Goal: Information Seeking & Learning: Understand process/instructions

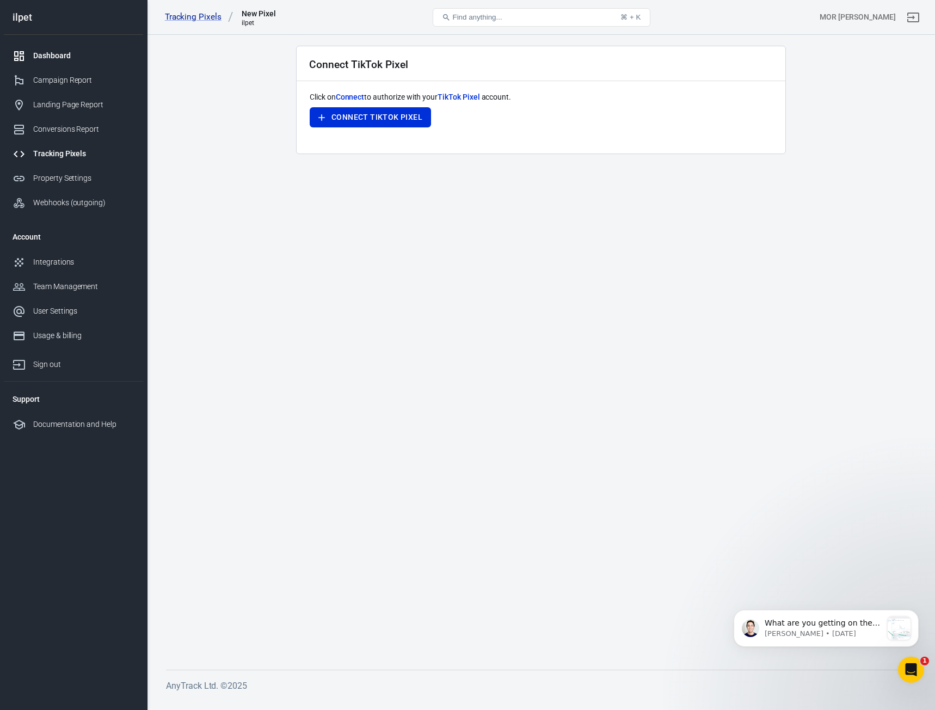
click at [78, 65] on link "Dashboard" at bounding box center [73, 56] width 139 height 24
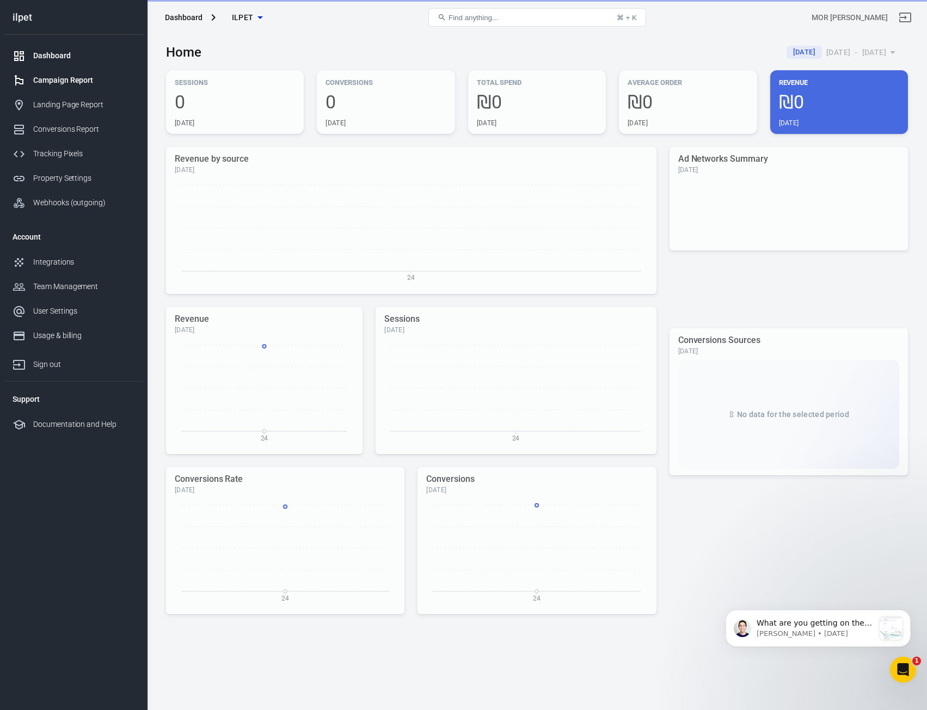
click at [81, 89] on link "Campaign Report" at bounding box center [73, 80] width 139 height 24
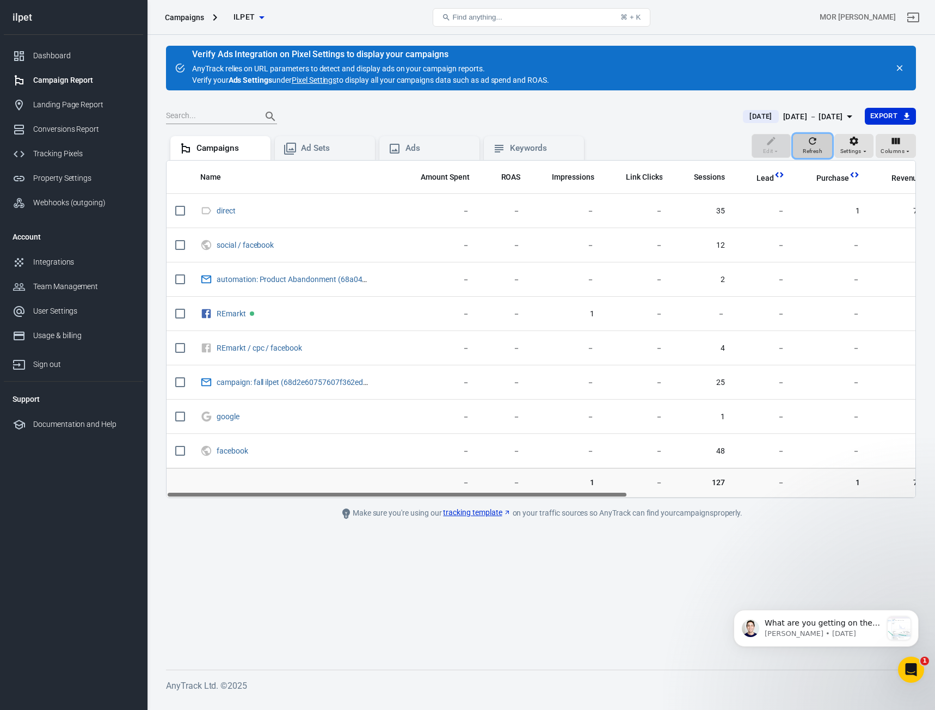
click at [804, 143] on div "Refresh" at bounding box center [813, 146] width 20 height 21
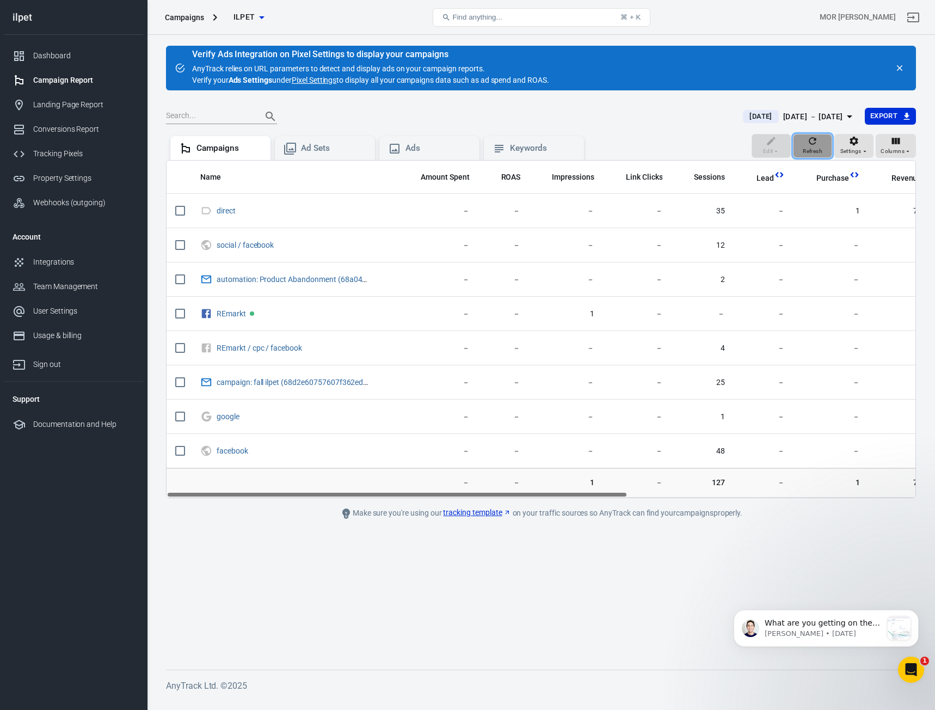
click at [804, 143] on div "Refresh" at bounding box center [813, 146] width 20 height 21
drag, startPoint x: 804, startPoint y: 143, endPoint x: 501, endPoint y: 510, distance: 476.0
drag, startPoint x: 501, startPoint y: 510, endPoint x: 549, endPoint y: 555, distance: 66.2
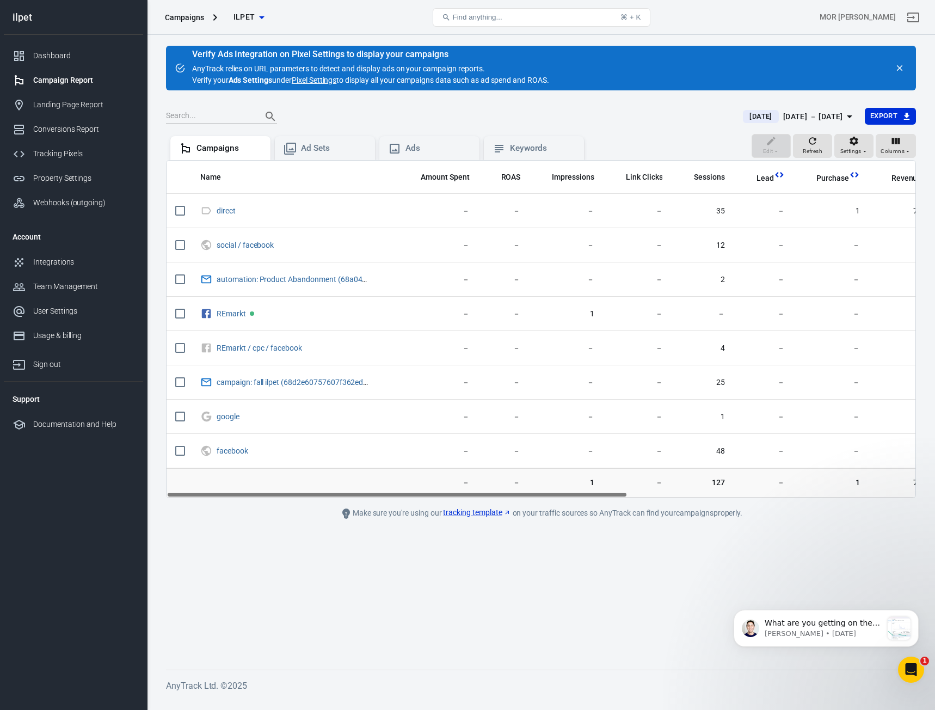
click at [549, 555] on main "Verify Ads Integration on Pixel Settings to display your campaigns AnyTrack rel…" at bounding box center [541, 349] width 750 height 606
click at [481, 512] on link "tracking template" at bounding box center [477, 512] width 68 height 11
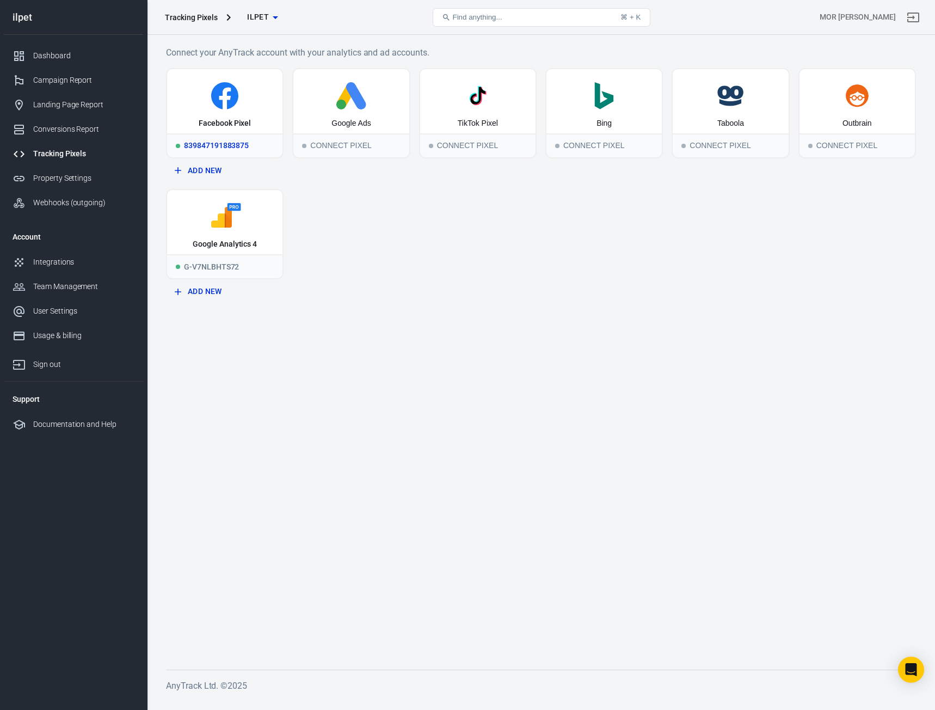
click at [199, 98] on icon at bounding box center [224, 95] width 107 height 27
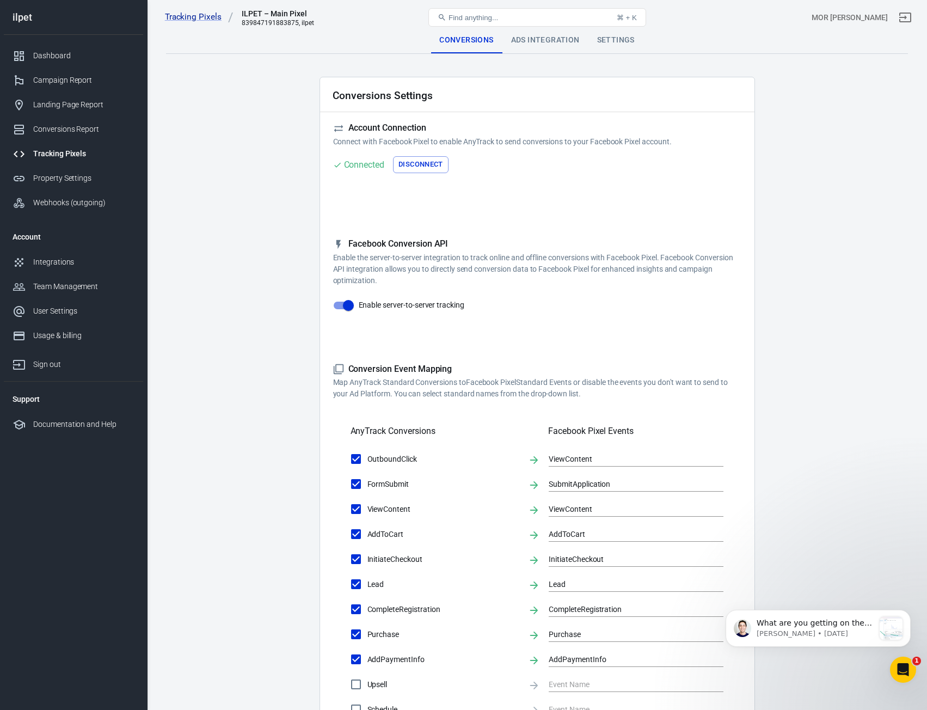
click at [532, 49] on div "Ads Integration" at bounding box center [545, 40] width 86 height 26
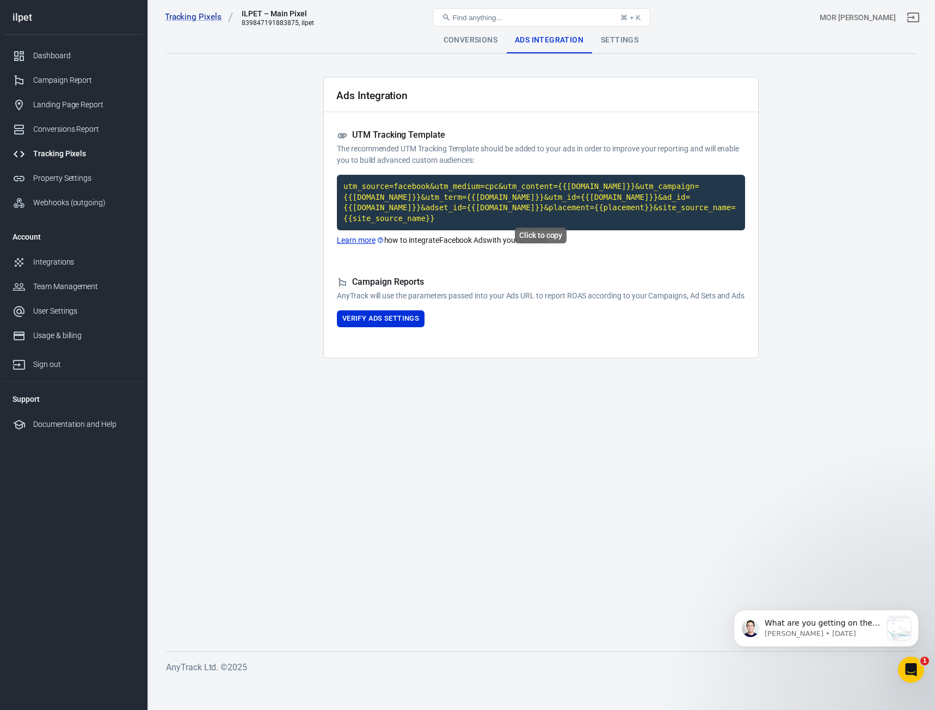
click at [403, 205] on code "utm_source=facebook&utm_medium=cpc&utm_content={{[DOMAIN_NAME]}}&utm_campaign={…" at bounding box center [541, 203] width 408 height 56
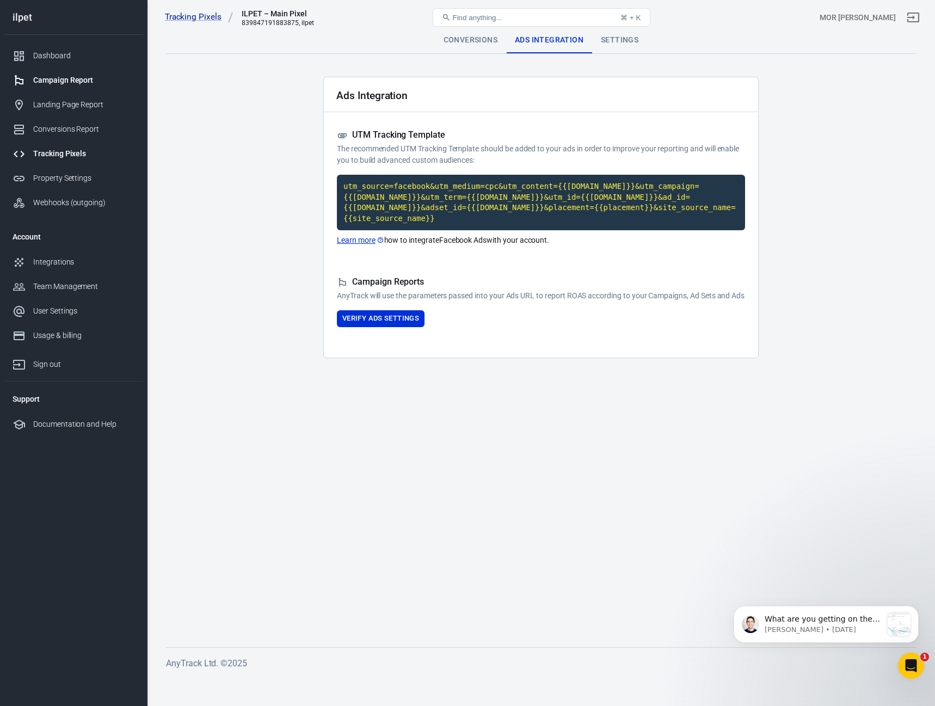
click at [90, 84] on div "Campaign Report" at bounding box center [83, 80] width 101 height 11
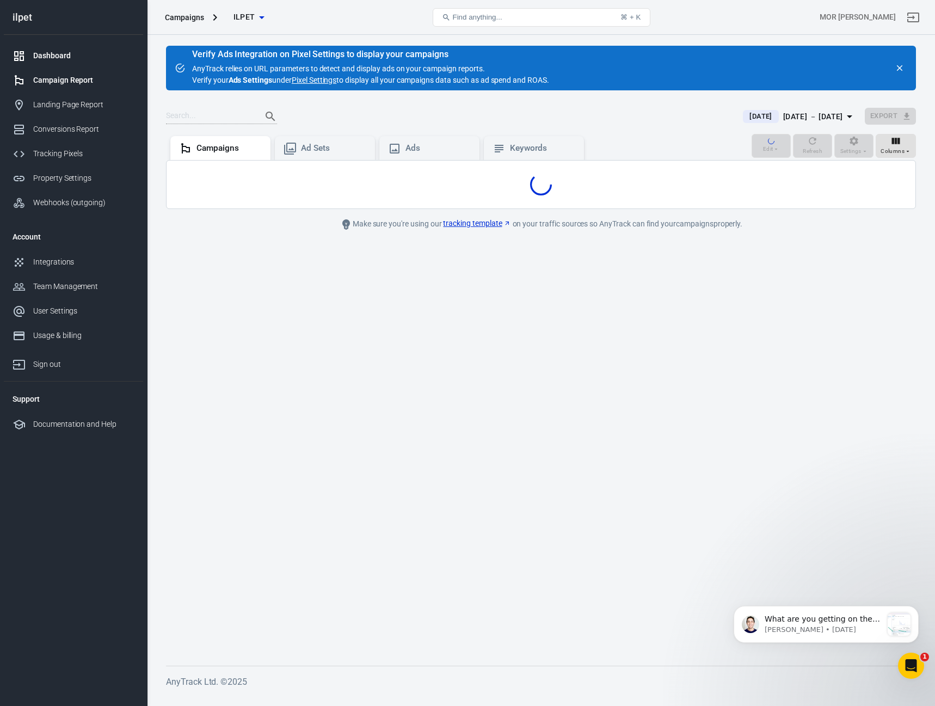
click at [59, 59] on div "Dashboard" at bounding box center [83, 55] width 101 height 11
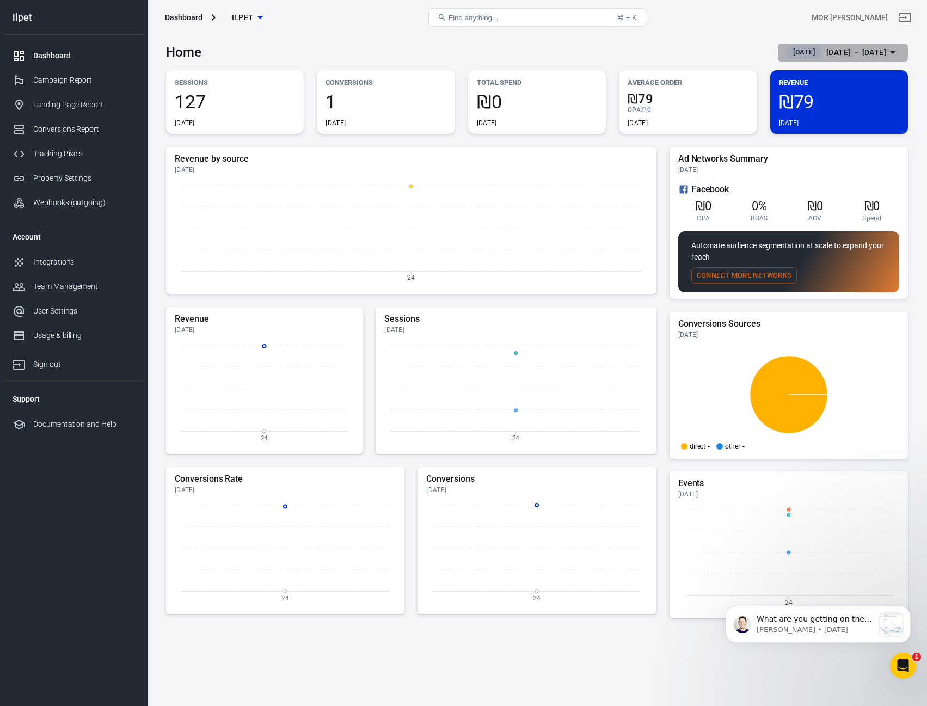
click at [826, 52] on div "Sep 24 － Sep 24, 2025" at bounding box center [856, 53] width 60 height 14
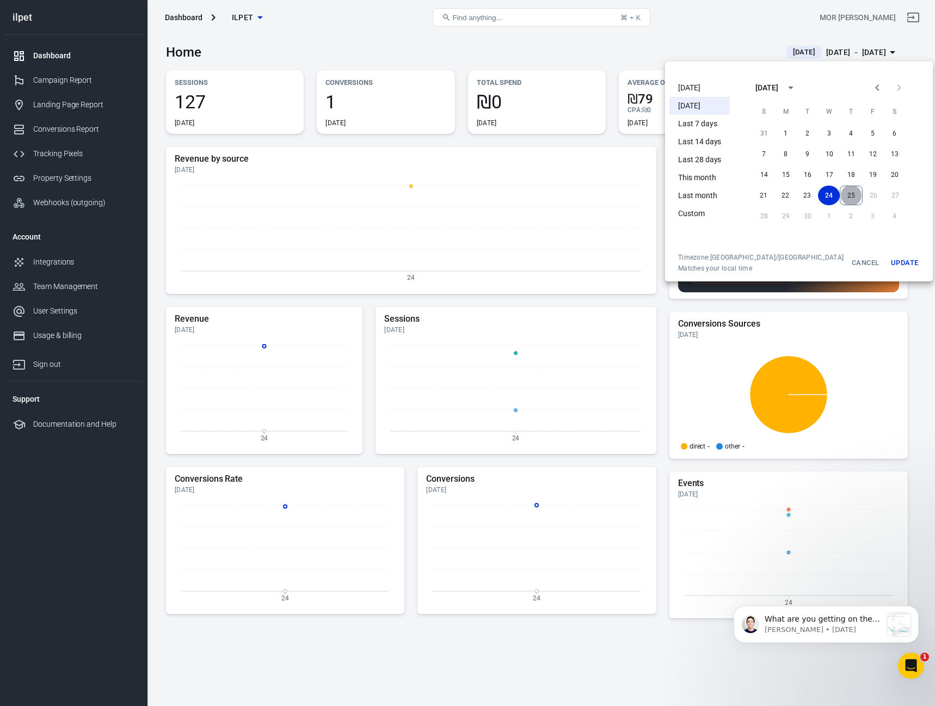
click at [845, 193] on button "25" at bounding box center [851, 196] width 23 height 20
click at [819, 195] on button "24" at bounding box center [830, 196] width 22 height 20
click at [887, 263] on button "Update" at bounding box center [904, 263] width 35 height 20
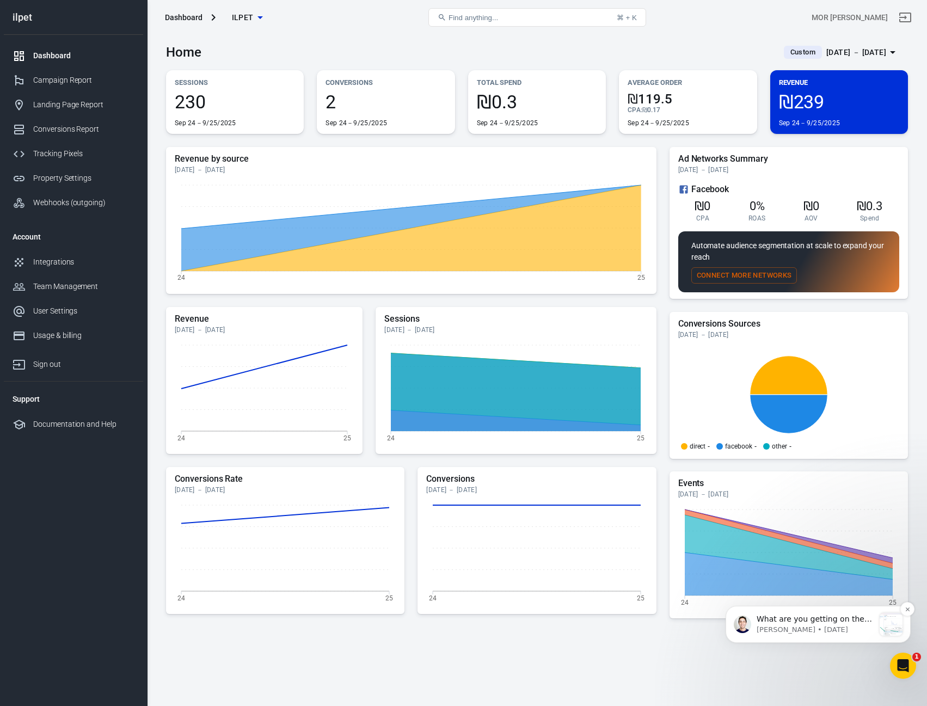
click at [843, 629] on p "Jose • 1d ago" at bounding box center [816, 630] width 118 height 10
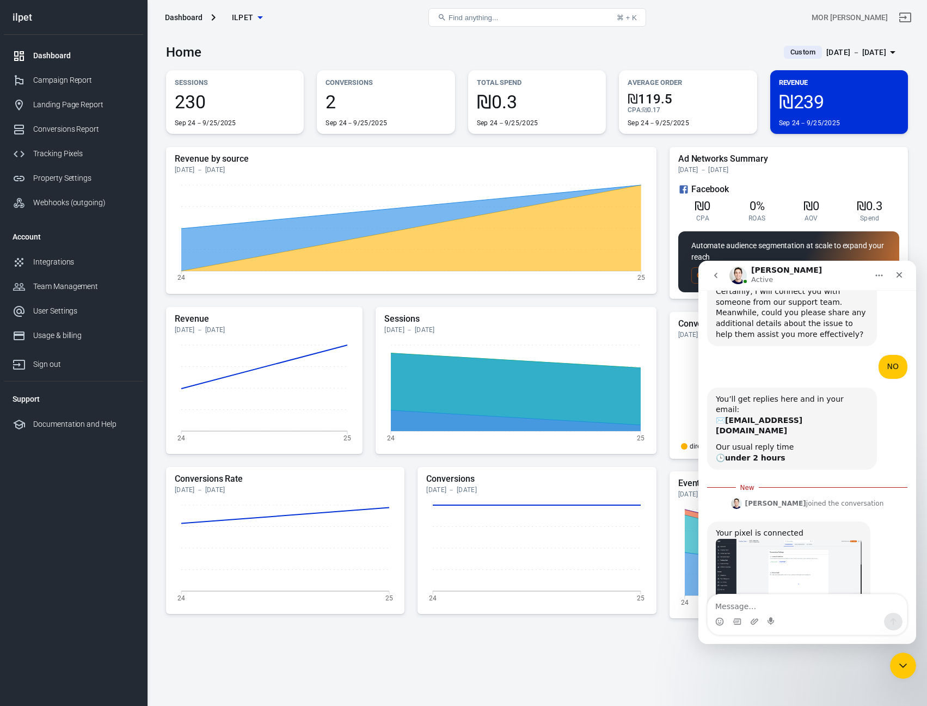
scroll to position [2994, 0]
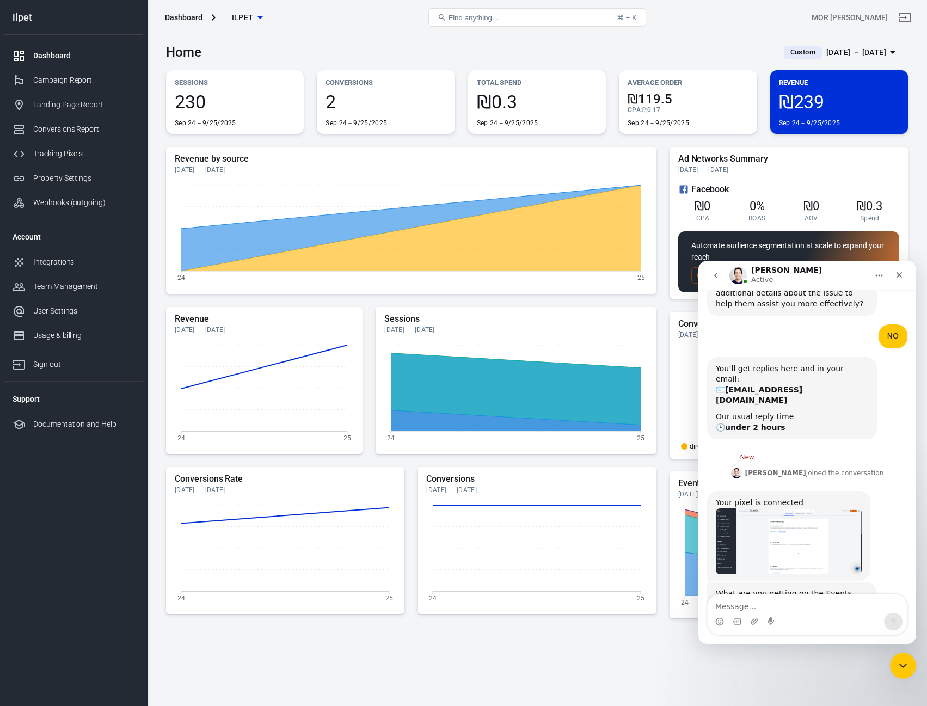
click at [804, 508] on img "Jose says…" at bounding box center [789, 541] width 146 height 66
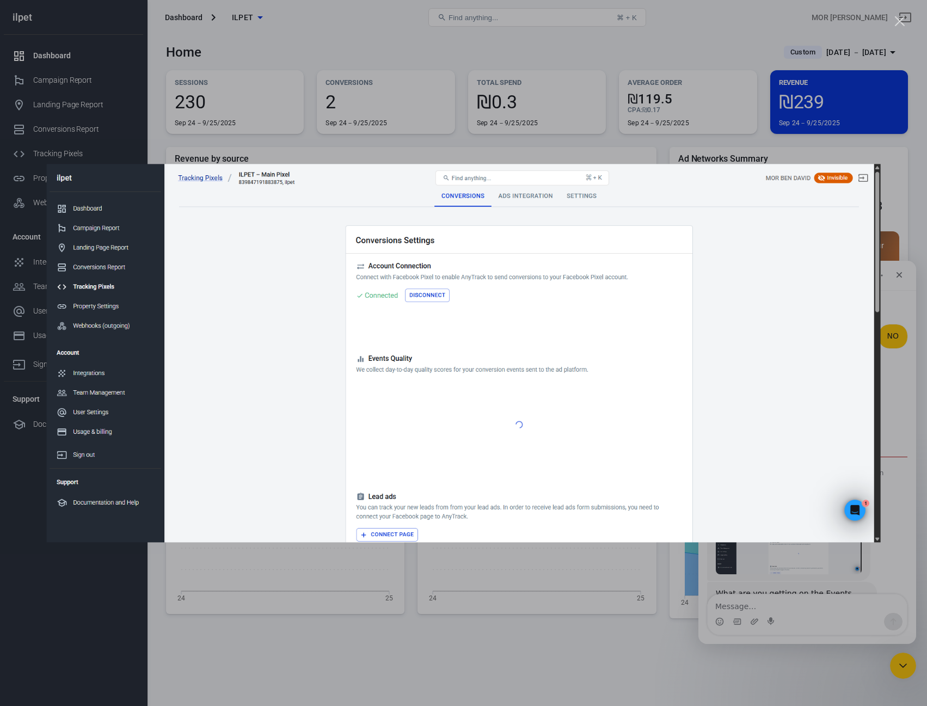
click at [794, 589] on div "Intercom messenger" at bounding box center [463, 353] width 927 height 706
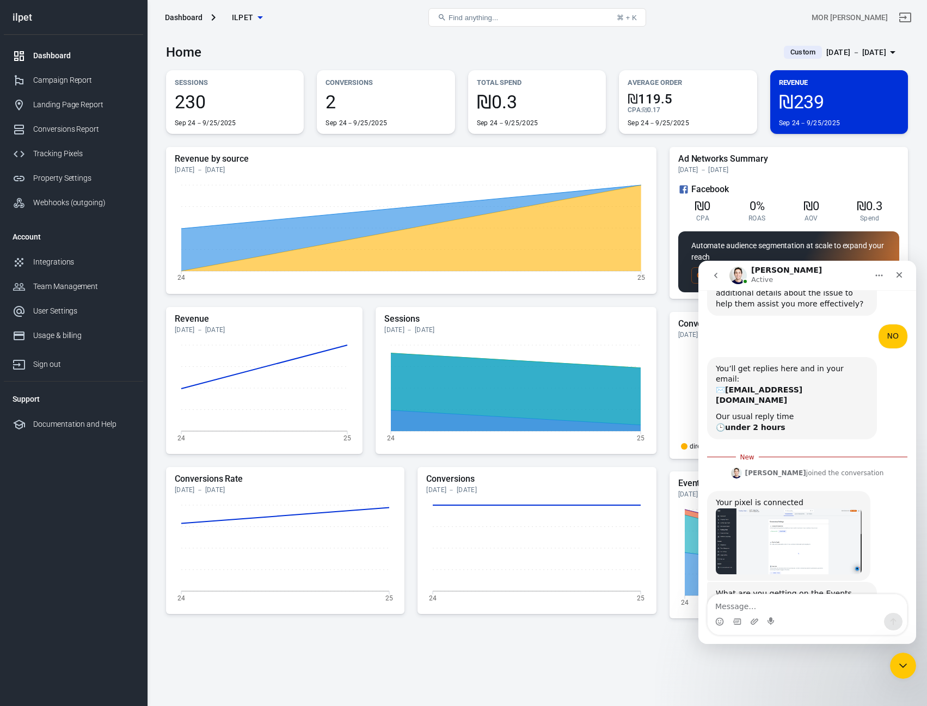
click at [769, 508] on img "Jose says…" at bounding box center [789, 541] width 146 height 66
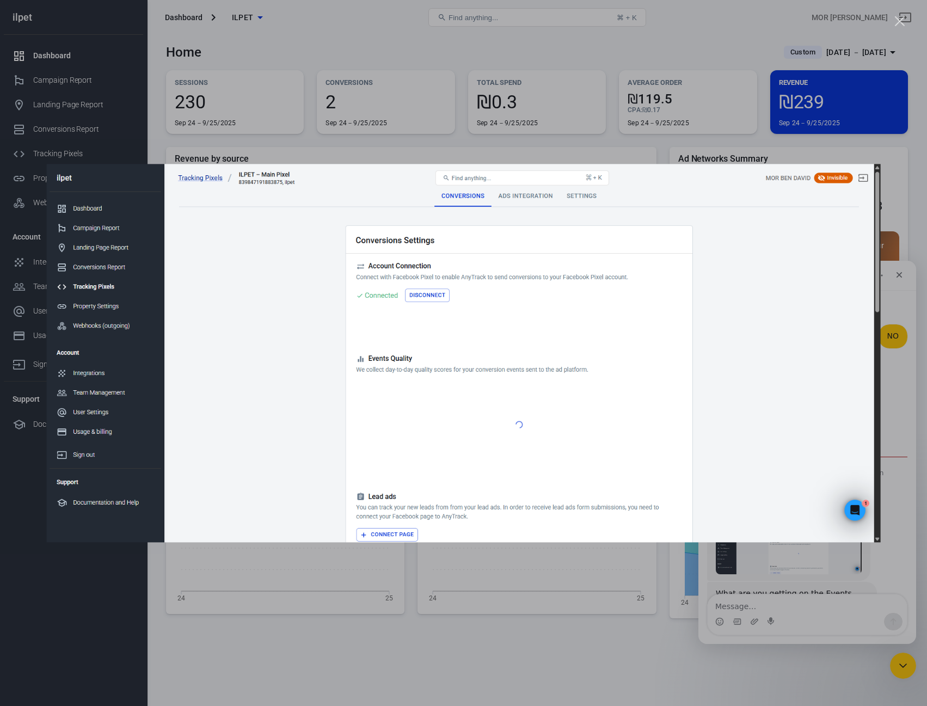
click at [507, 326] on img "Close" at bounding box center [463, 353] width 835 height 378
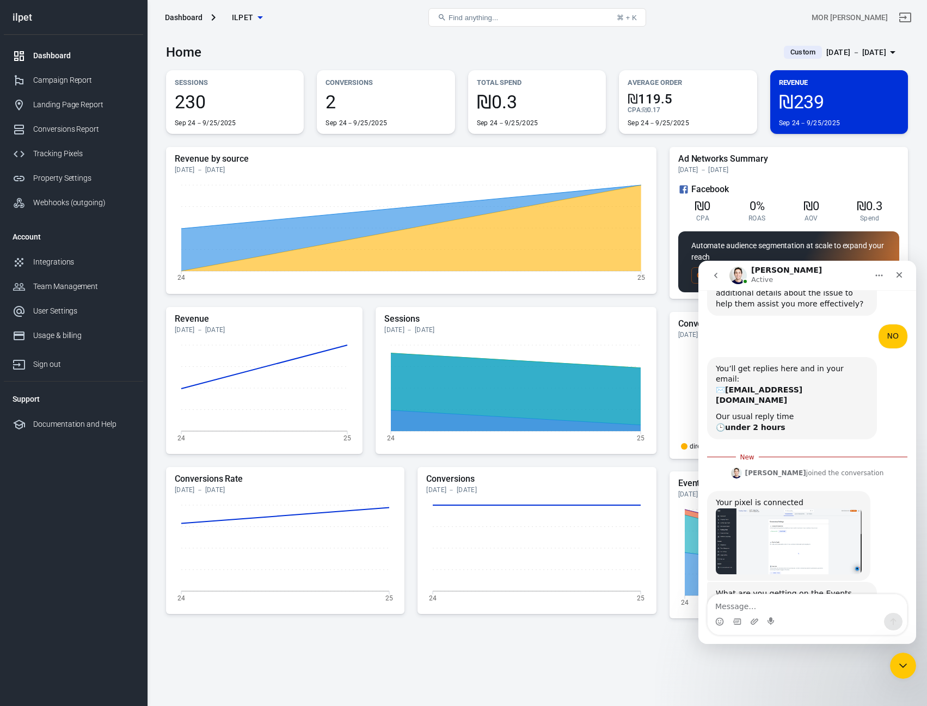
click at [813, 508] on img "Jose says…" at bounding box center [789, 541] width 146 height 66
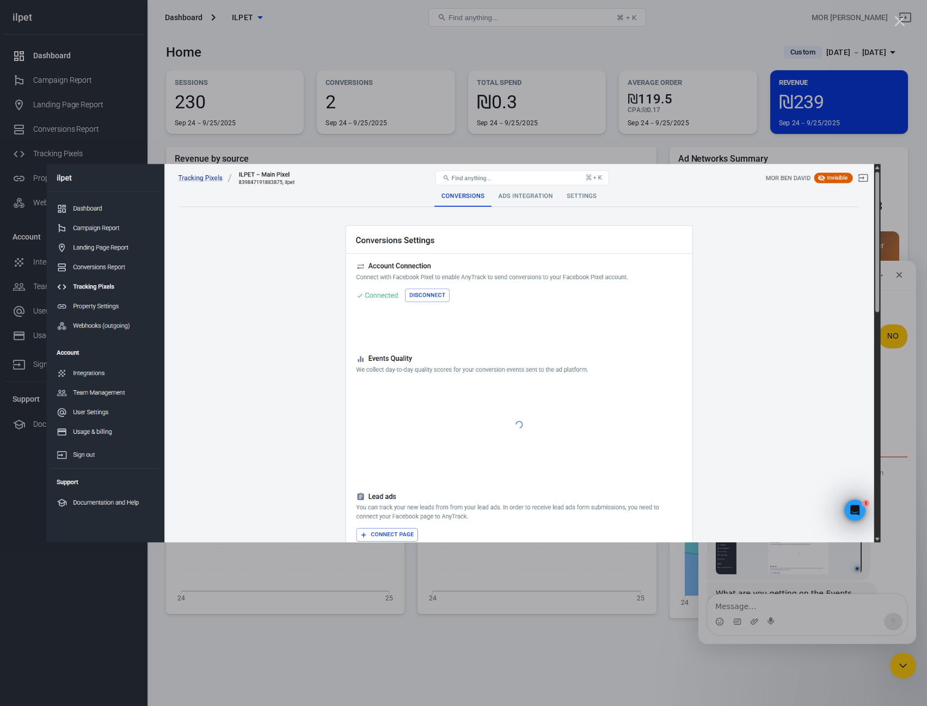
click at [793, 580] on div "Intercom messenger" at bounding box center [463, 353] width 927 height 706
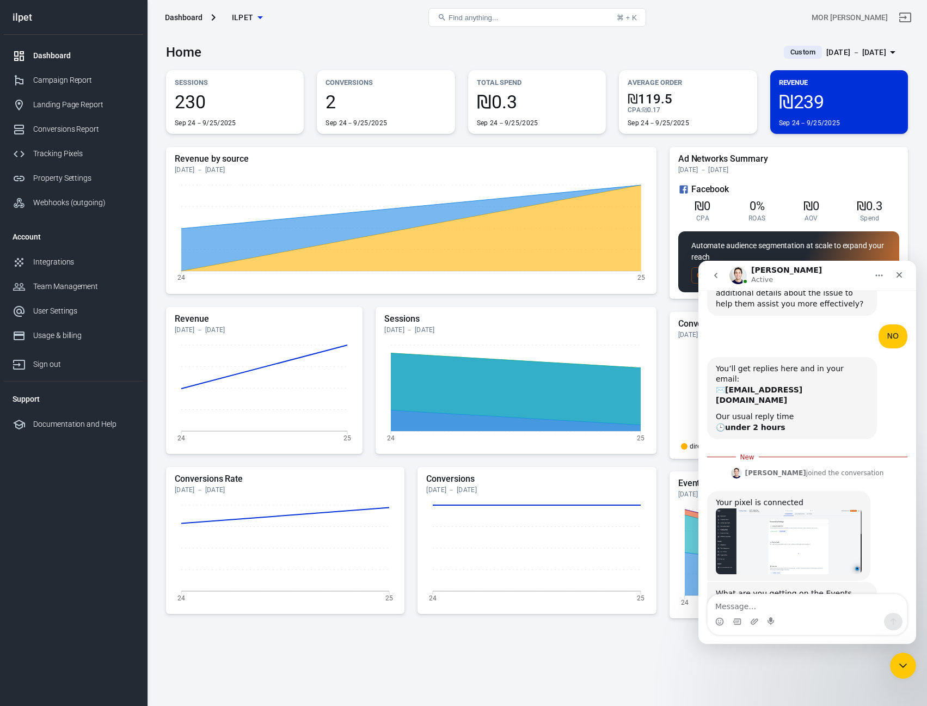
click at [796, 632] on img "Jose says…" at bounding box center [789, 666] width 146 height 69
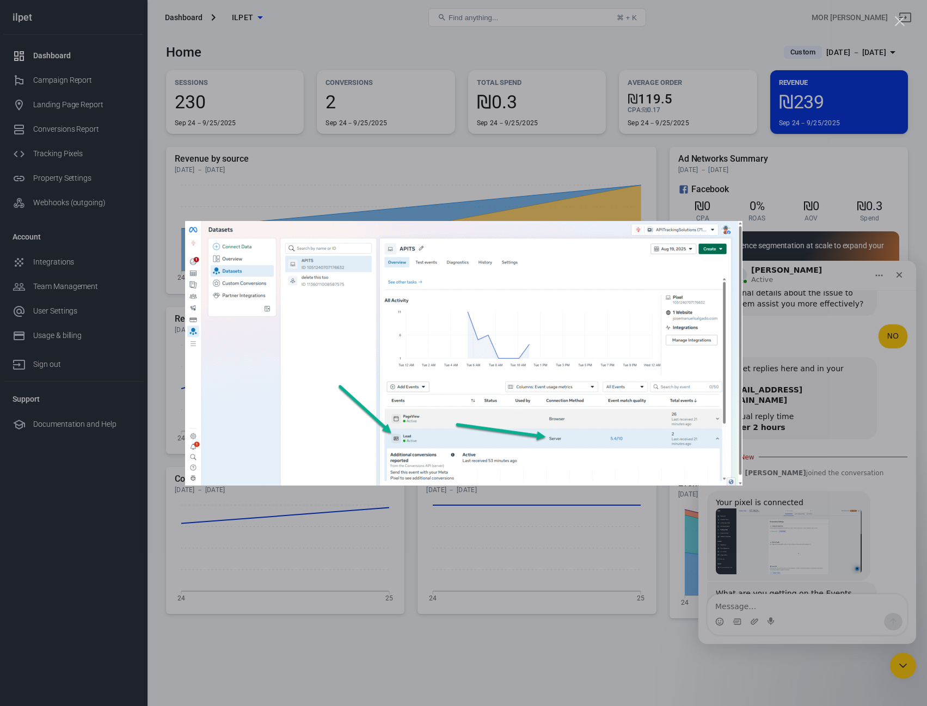
click at [737, 535] on div "Intercom messenger" at bounding box center [463, 353] width 927 height 706
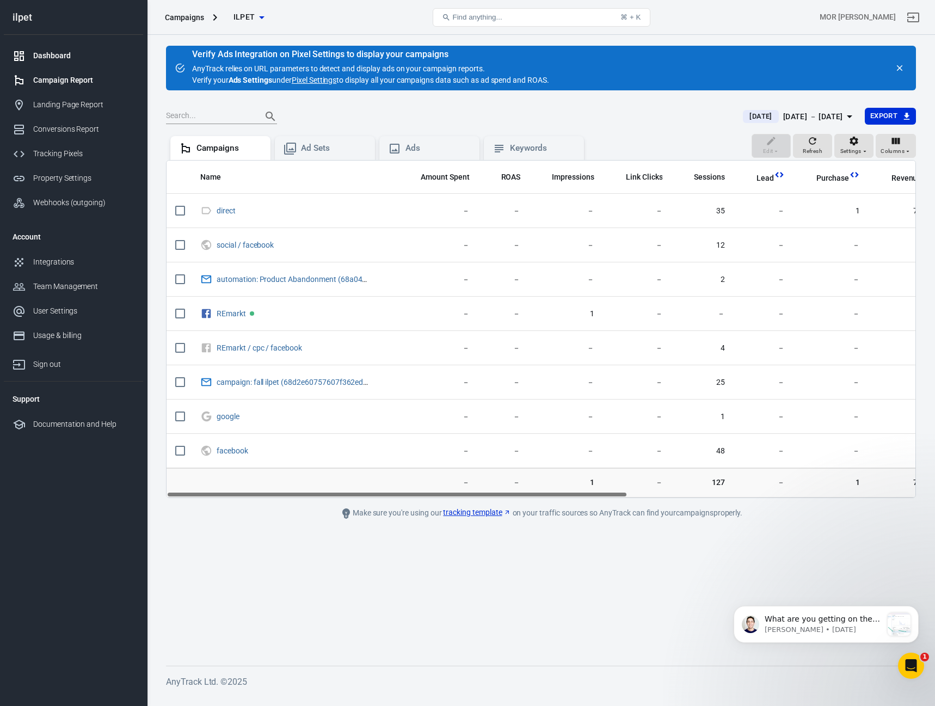
click at [69, 58] on div "Dashboard" at bounding box center [83, 55] width 101 height 11
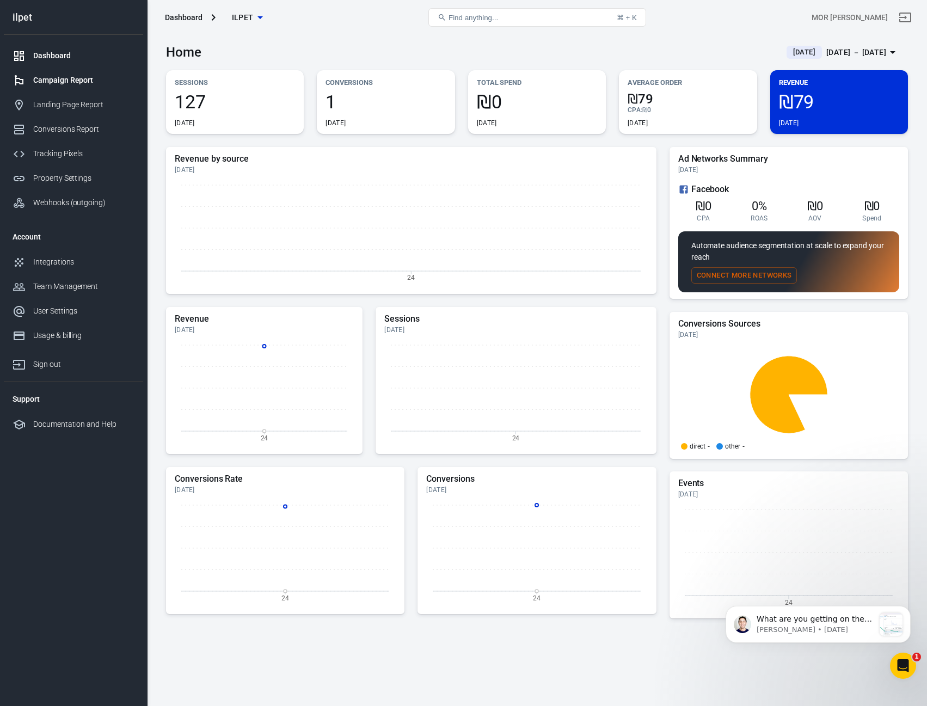
click at [72, 83] on div "Campaign Report" at bounding box center [83, 80] width 101 height 11
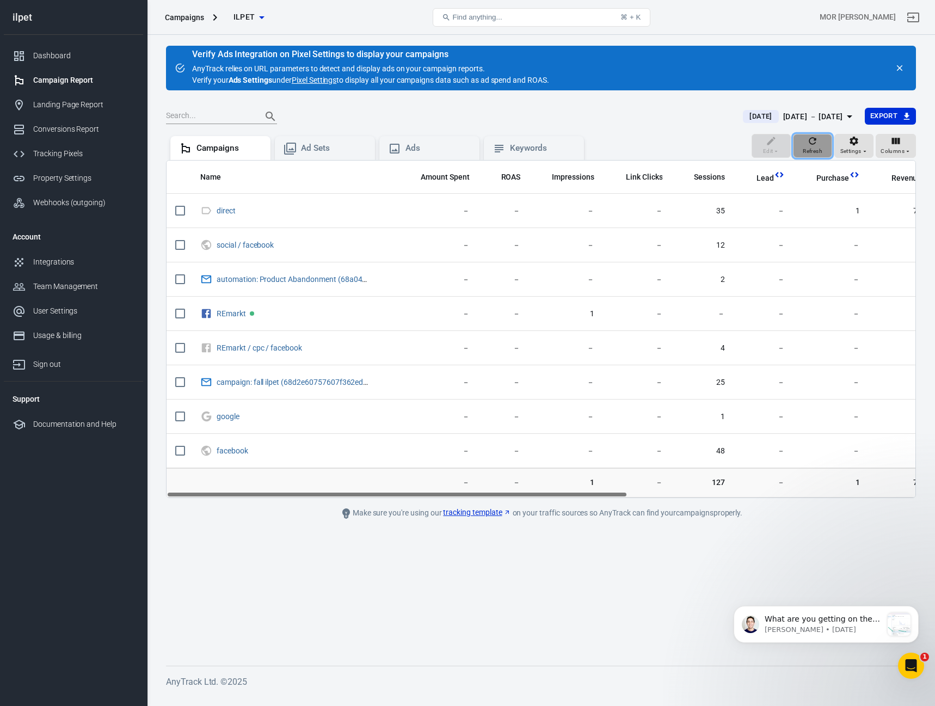
click at [803, 138] on button "Refresh" at bounding box center [812, 146] width 39 height 24
click at [56, 54] on div "Dashboard" at bounding box center [83, 55] width 101 height 11
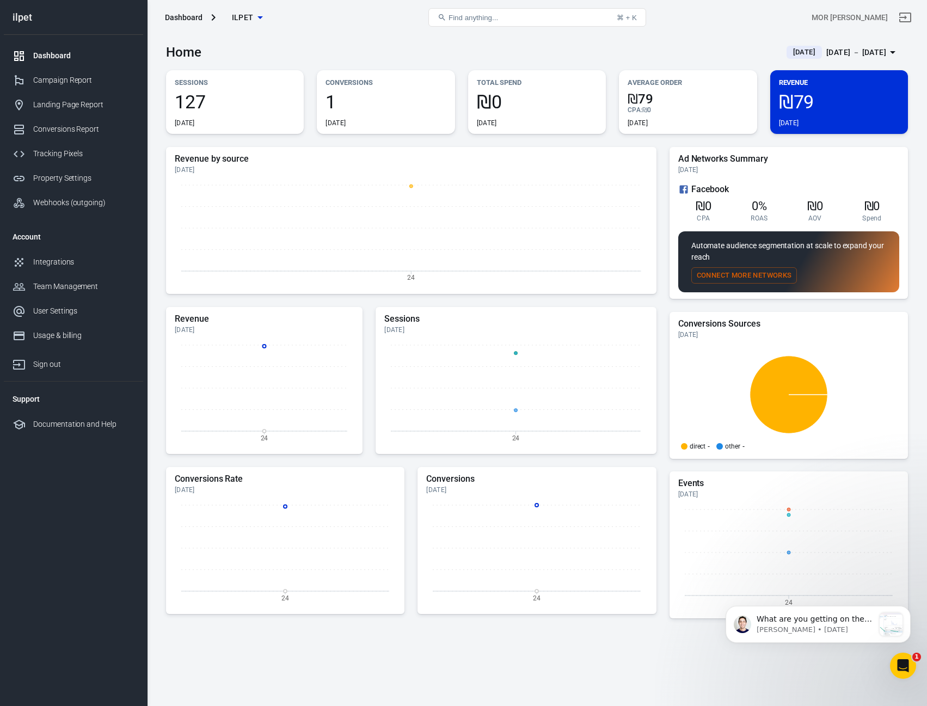
click at [826, 52] on div "Sep 24 － Sep 24, 2025" at bounding box center [856, 53] width 60 height 14
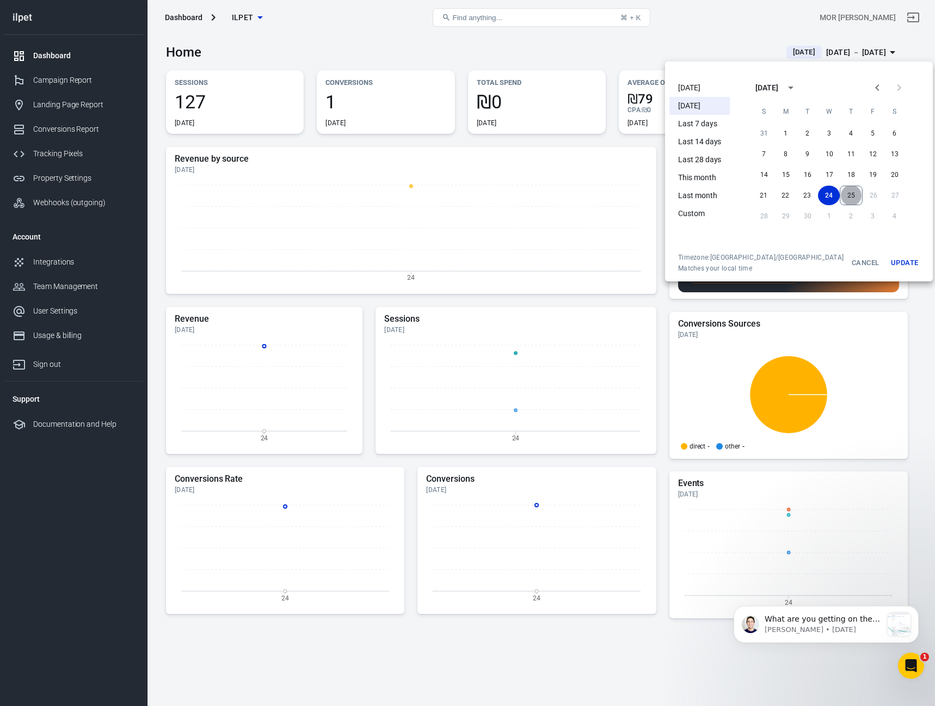
click at [840, 188] on button "25" at bounding box center [851, 196] width 23 height 20
click at [841, 194] on button "25" at bounding box center [852, 196] width 22 height 20
click at [887, 260] on button "Update" at bounding box center [904, 263] width 35 height 20
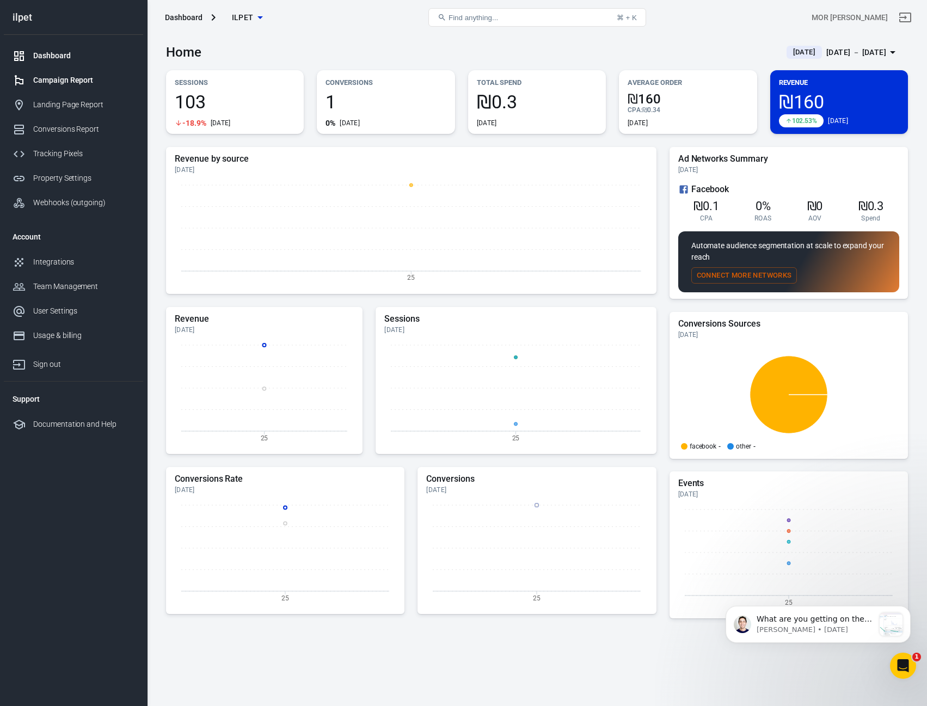
click at [52, 74] on link "Campaign Report" at bounding box center [73, 80] width 139 height 24
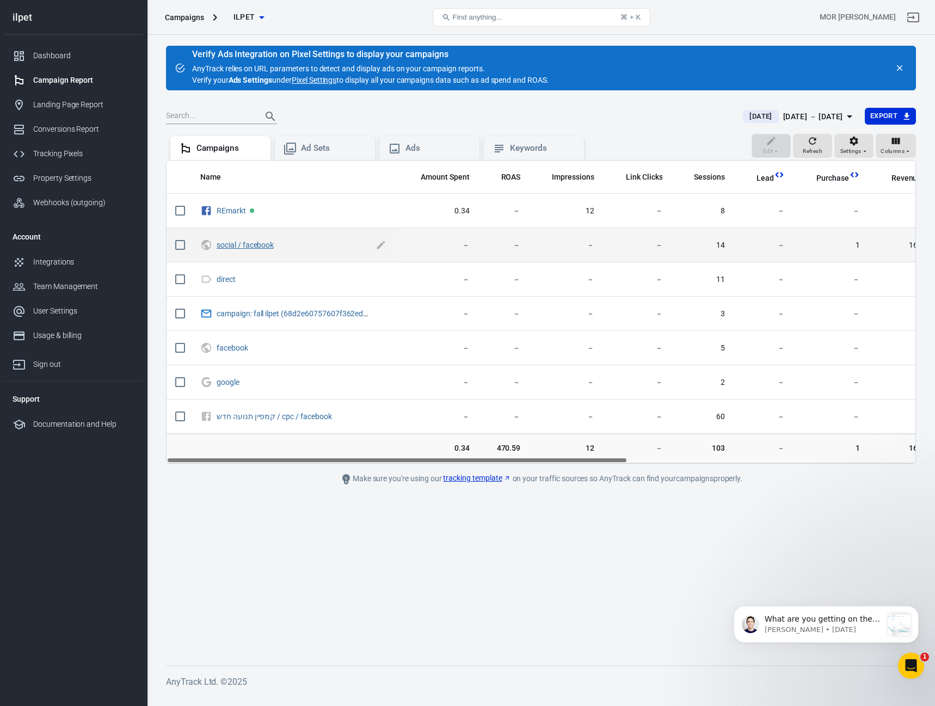
click at [273, 242] on link "social / facebook" at bounding box center [245, 245] width 57 height 9
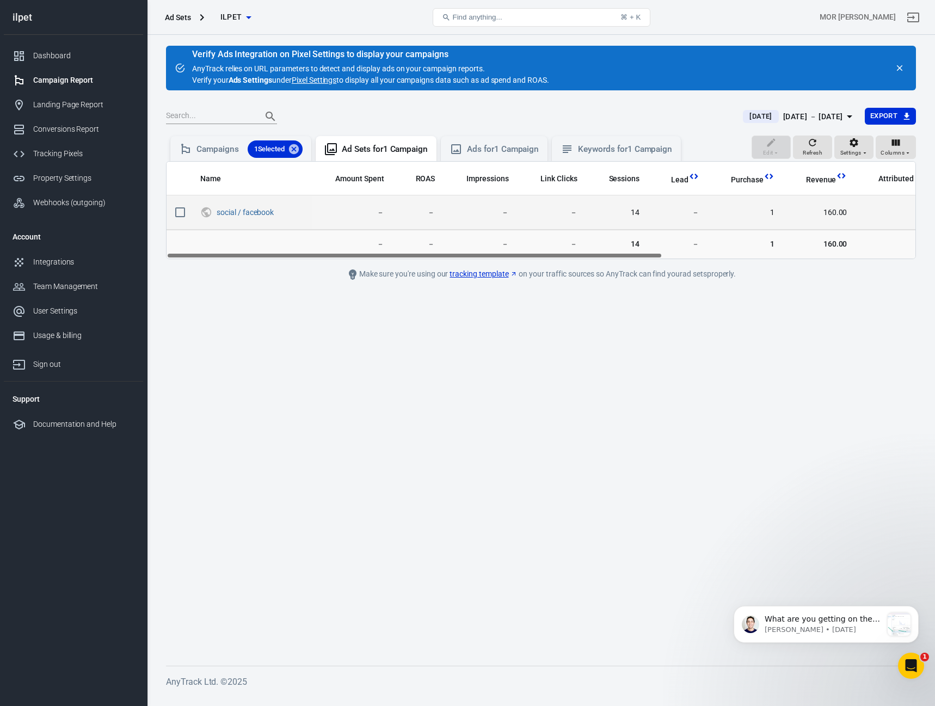
click at [769, 213] on span "1" at bounding box center [746, 212] width 58 height 11
click at [262, 212] on link "social / facebook" at bounding box center [245, 212] width 57 height 9
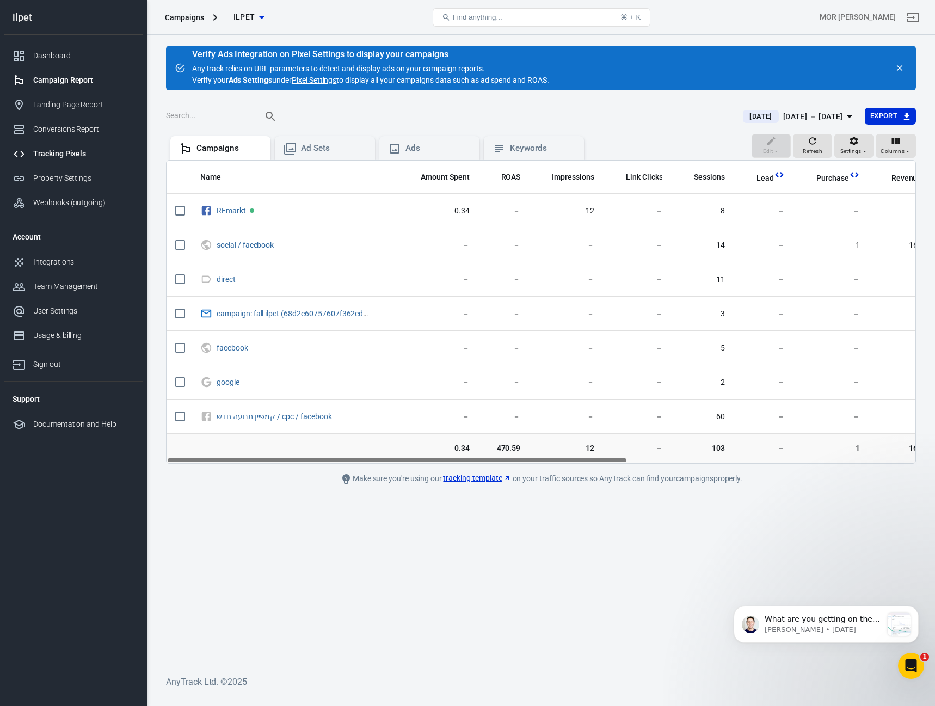
click at [94, 155] on div "Tracking Pixels" at bounding box center [83, 153] width 101 height 11
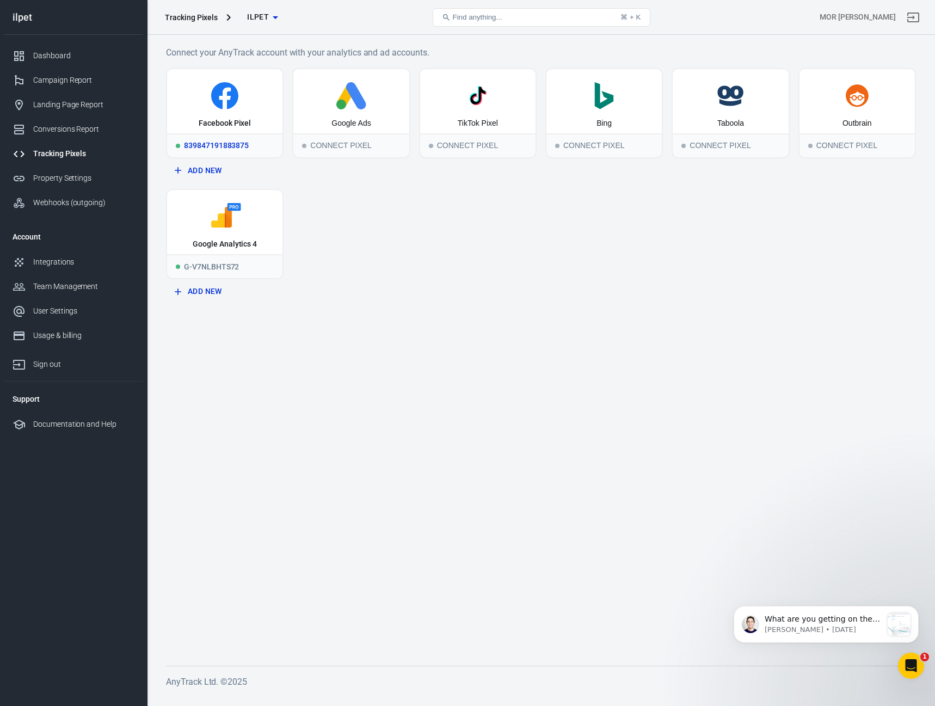
click at [229, 103] on icon at bounding box center [224, 95] width 27 height 27
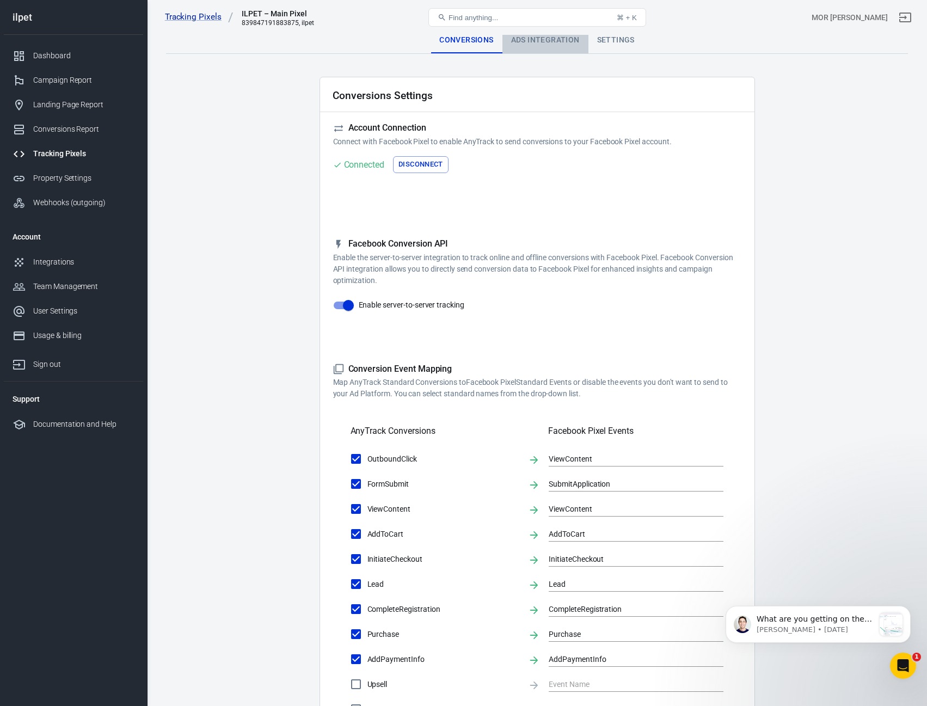
click at [516, 46] on div "Ads Integration" at bounding box center [545, 40] width 86 height 26
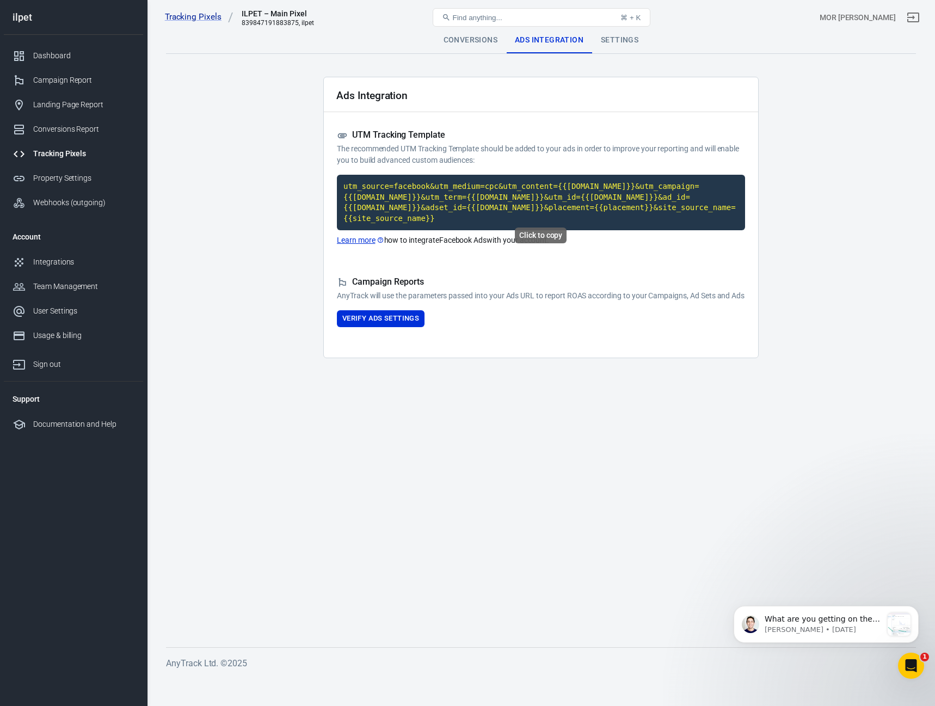
click at [469, 177] on code "utm_source=facebook&utm_medium=cpc&utm_content={{[DOMAIN_NAME]}}&utm_campaign={…" at bounding box center [541, 203] width 408 height 56
click at [407, 315] on button "Verify Ads Settings" at bounding box center [381, 318] width 88 height 17
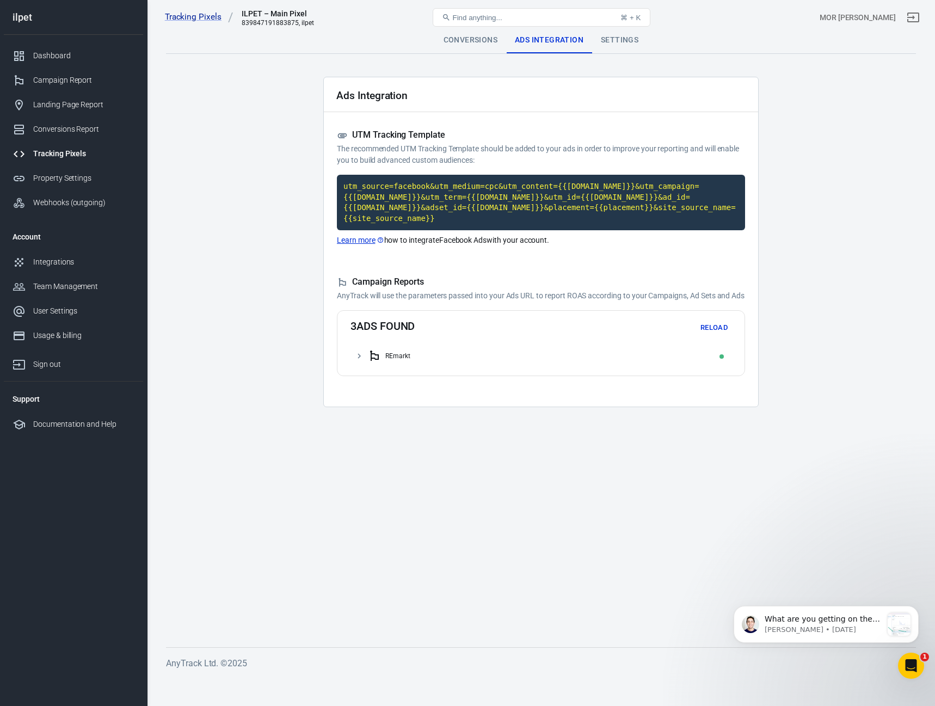
click at [361, 359] on icon at bounding box center [359, 356] width 10 height 10
click at [365, 386] on div "סדרת מודעות מכירות חדשה" at bounding box center [541, 378] width 381 height 22
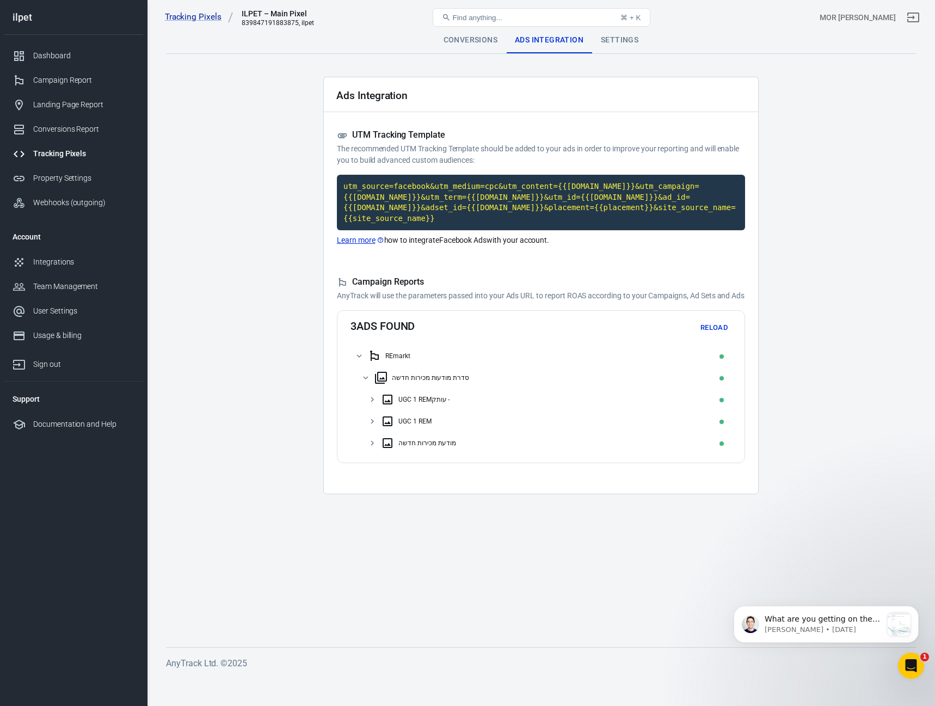
click at [375, 441] on icon at bounding box center [372, 443] width 10 height 10
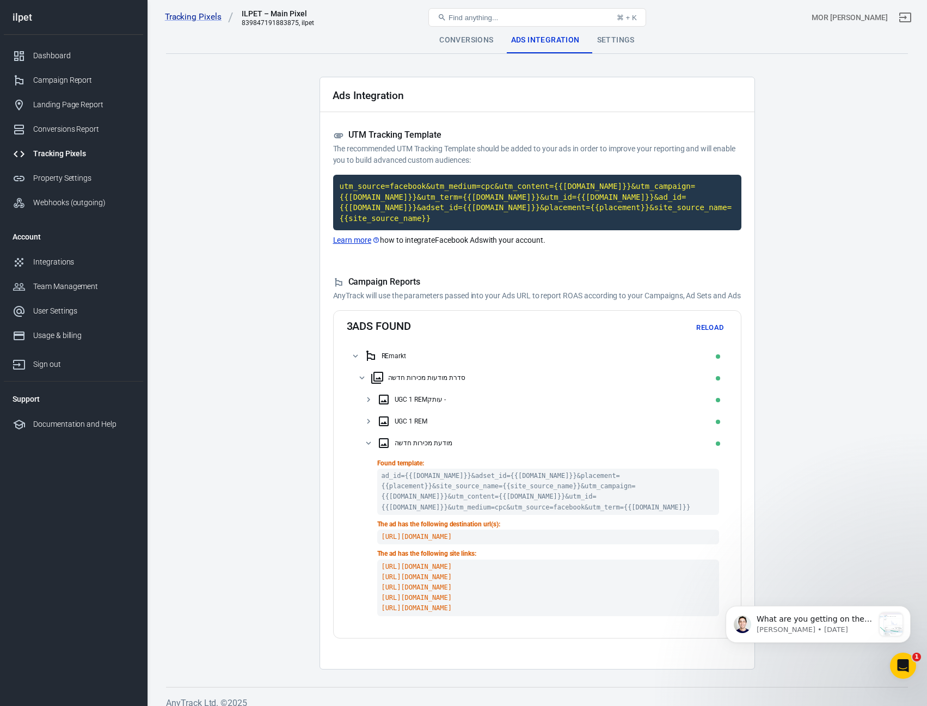
click at [374, 446] on div "מודעת מכירות חדשה" at bounding box center [537, 443] width 381 height 22
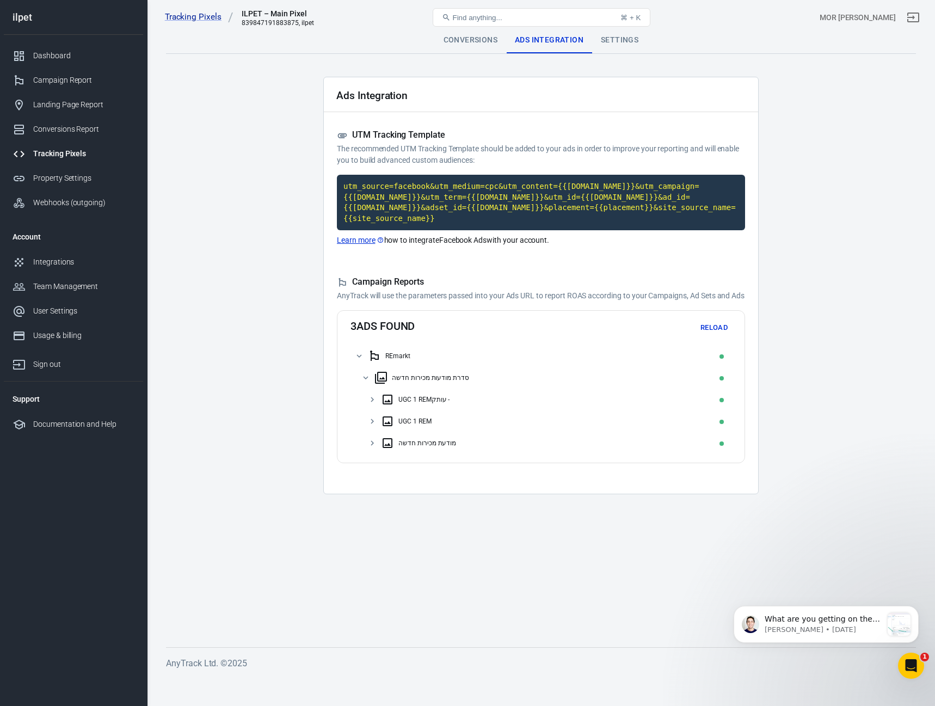
click at [374, 446] on icon at bounding box center [372, 443] width 10 height 10
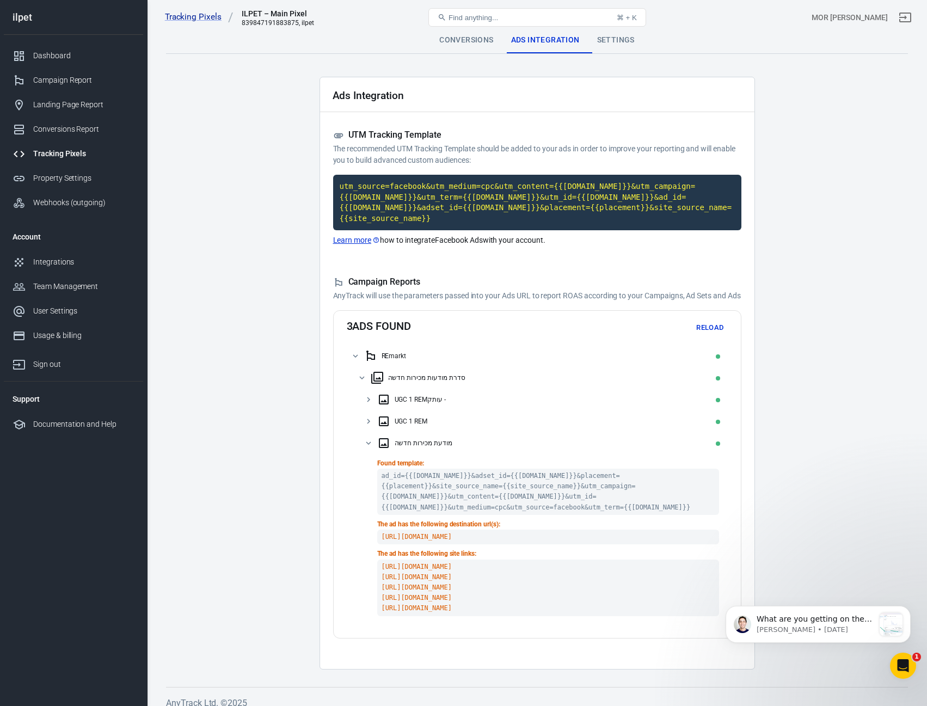
click at [374, 446] on div "מודעת מכירות חדשה" at bounding box center [537, 443] width 381 height 22
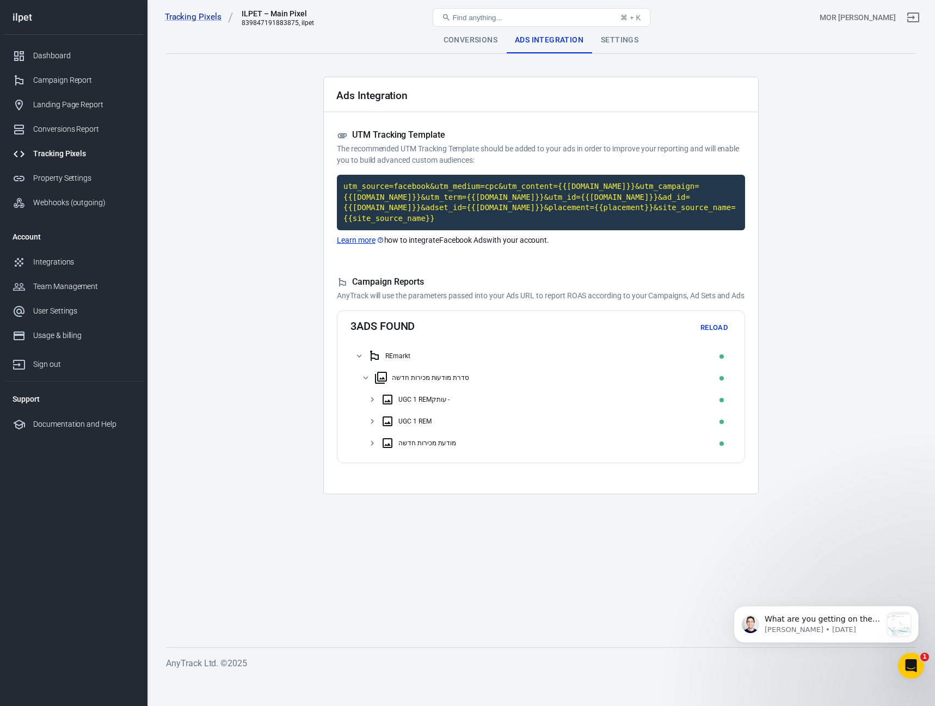
click at [374, 446] on icon at bounding box center [372, 443] width 10 height 10
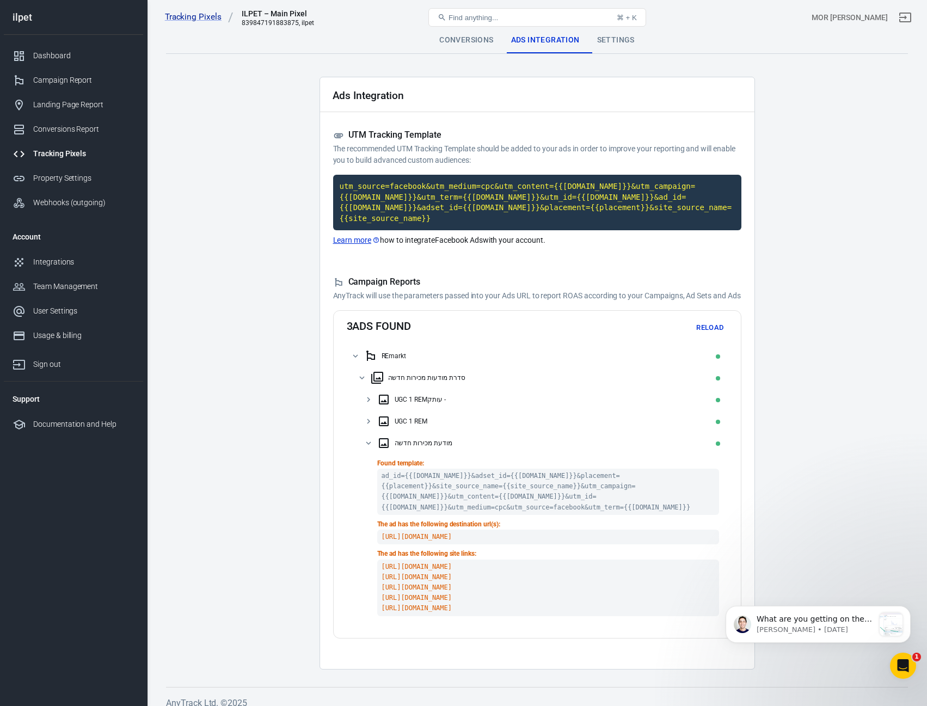
click at [373, 424] on div "UGC 1 REM" at bounding box center [537, 421] width 381 height 22
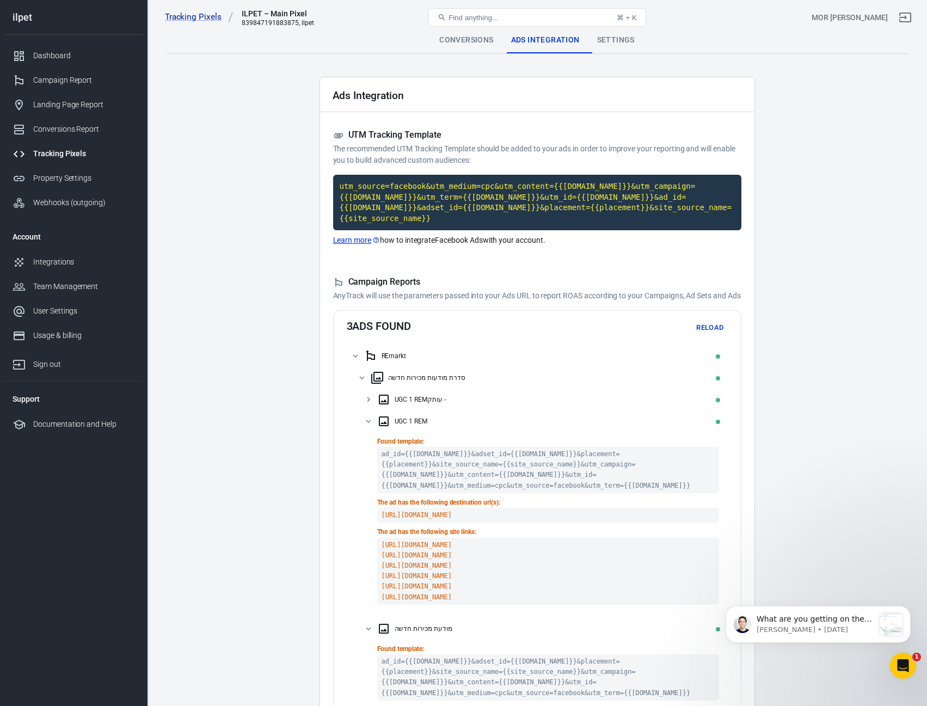
click at [372, 393] on div "‏‎UGC 1 REM‎‏ - עותק" at bounding box center [537, 400] width 381 height 22
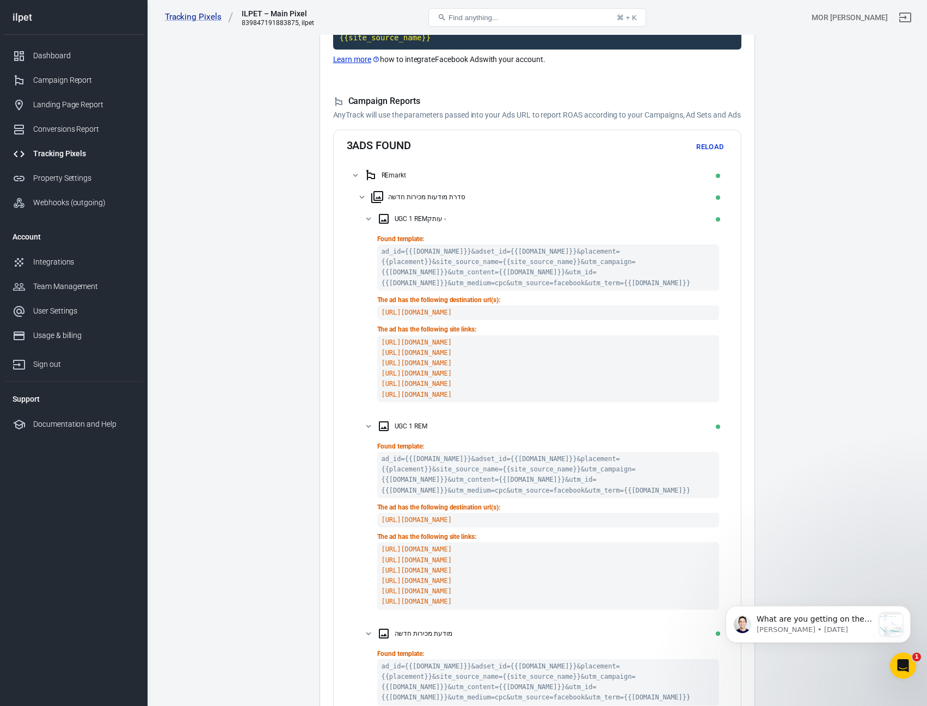
scroll to position [218, 0]
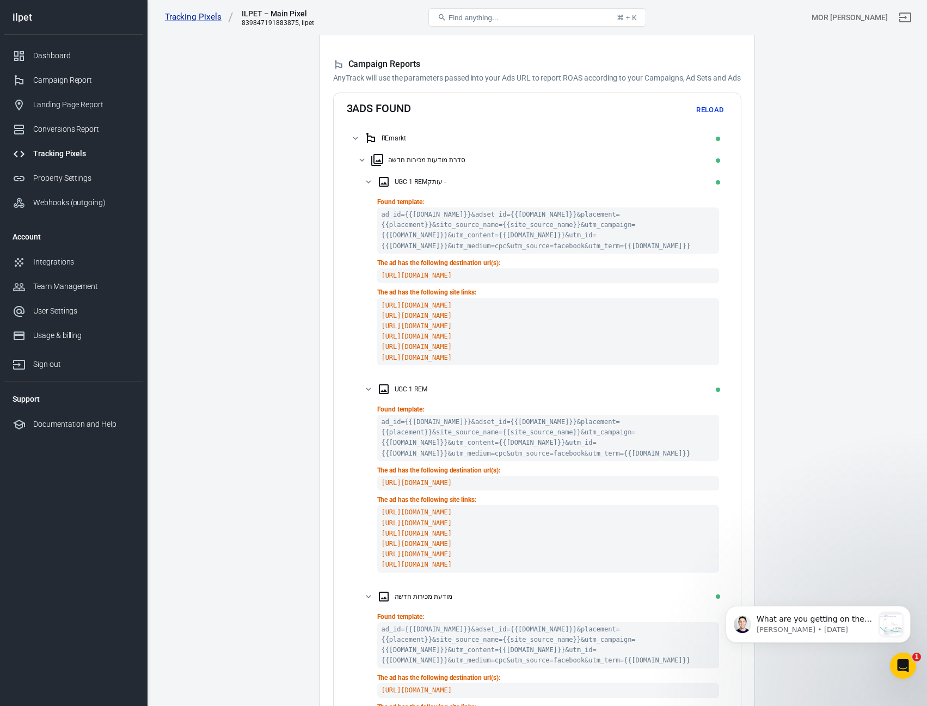
click at [446, 426] on code "ad_id={{ad.id}}&adset_id={{adset.id}}&placement={{placement}}&site_source_name=…" at bounding box center [548, 438] width 342 height 46
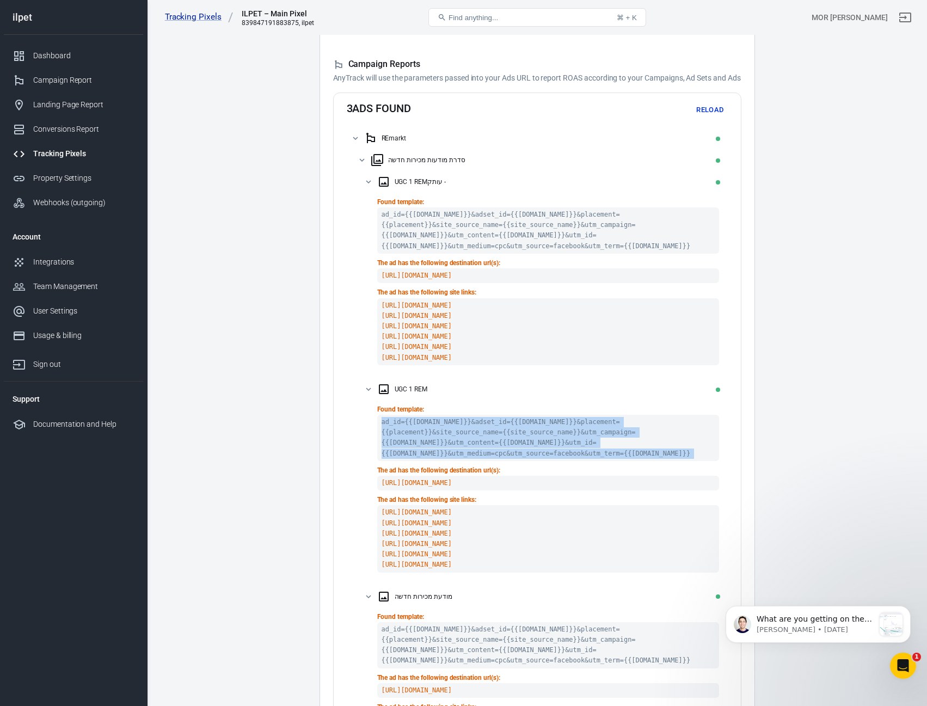
click at [446, 426] on code "ad_id={{ad.id}}&adset_id={{adset.id}}&placement={{placement}}&site_source_name=…" at bounding box center [548, 438] width 342 height 46
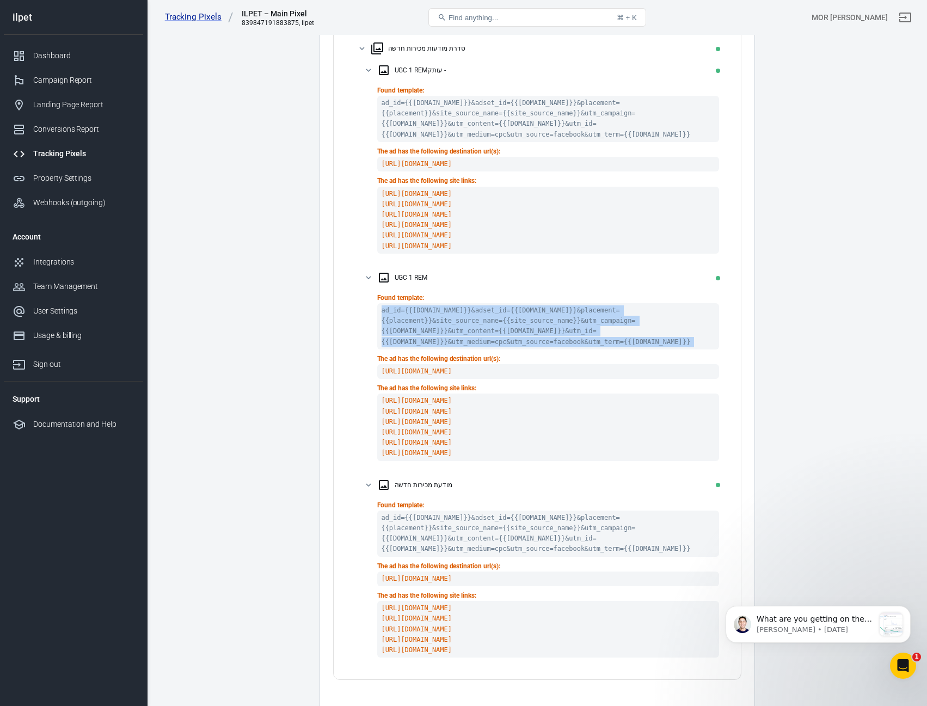
scroll to position [242, 0]
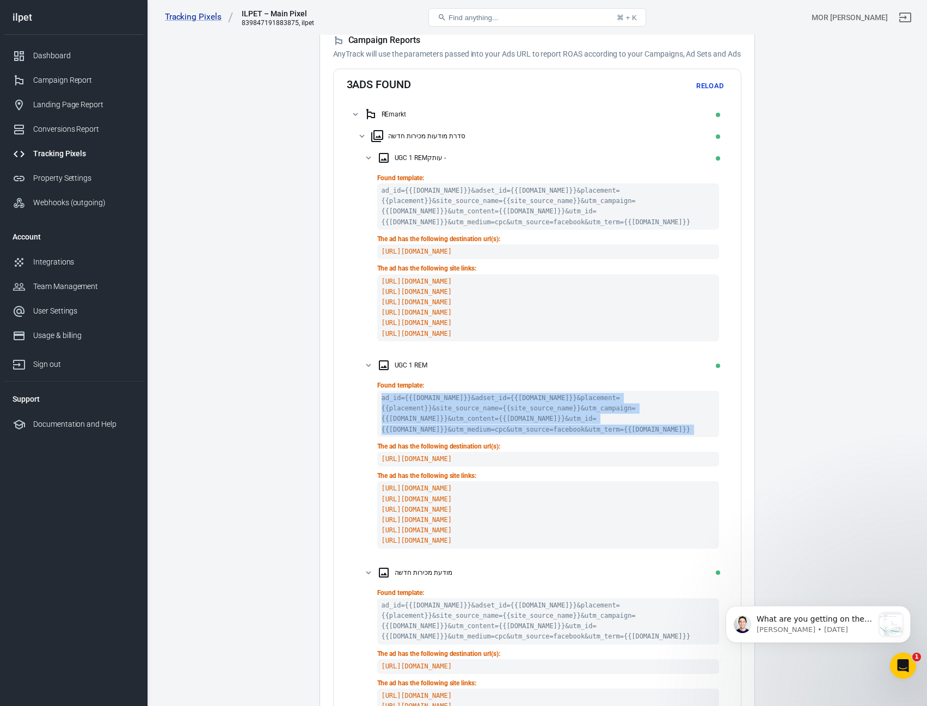
click at [365, 114] on icon at bounding box center [370, 114] width 13 height 13
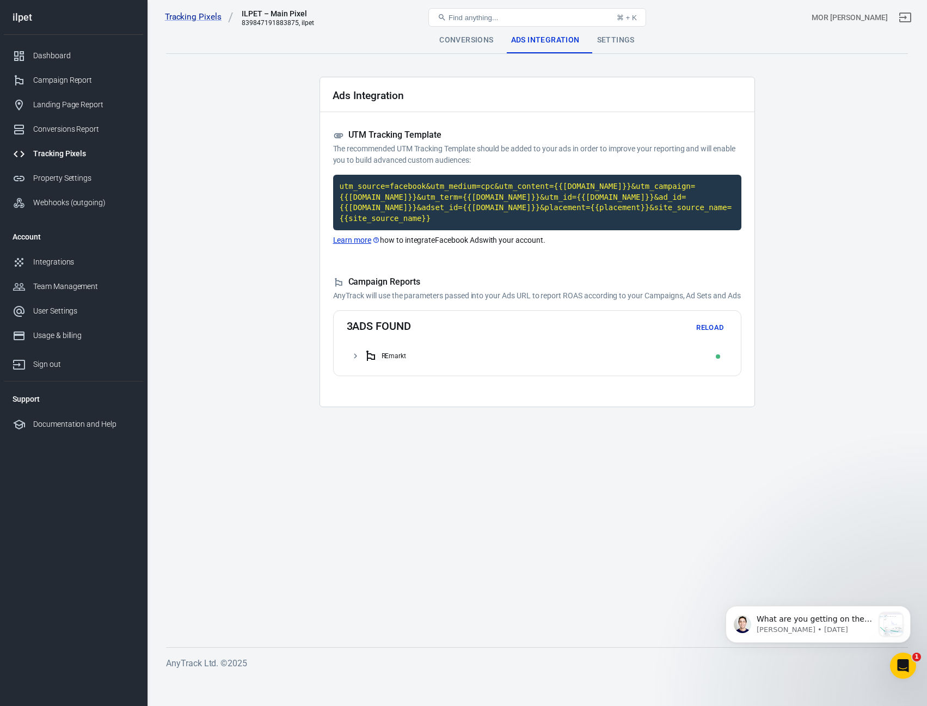
scroll to position [0, 0]
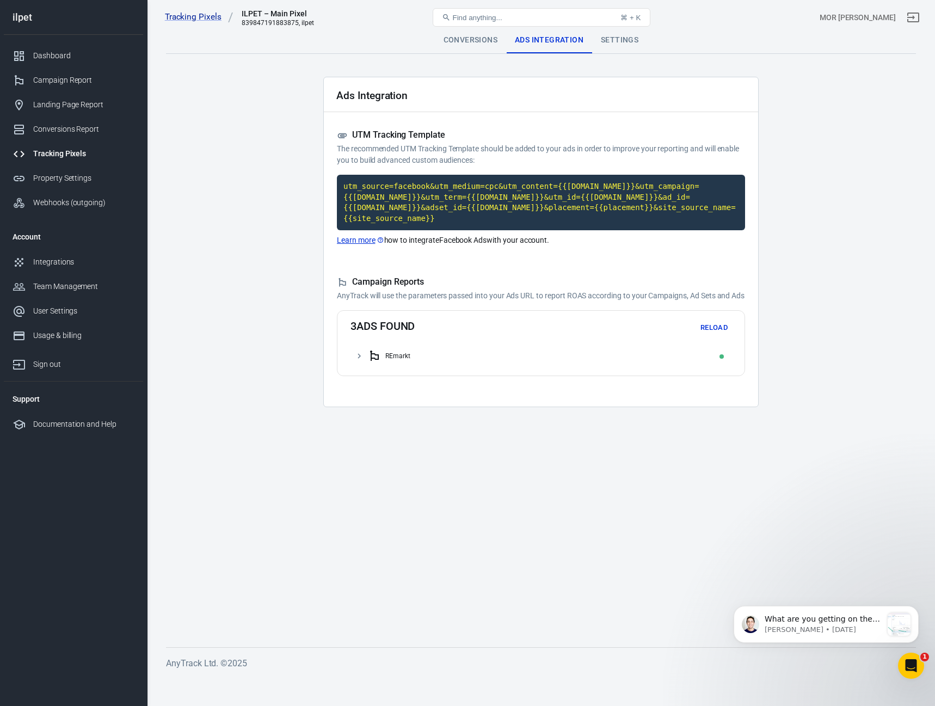
click at [361, 352] on icon at bounding box center [359, 356] width 10 height 10
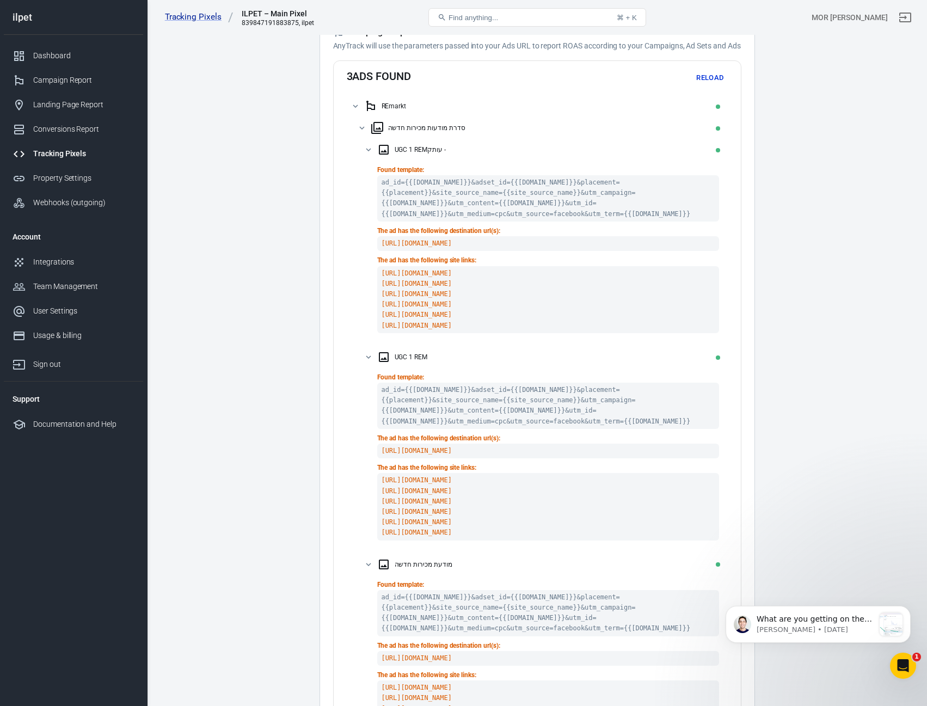
scroll to position [272, 0]
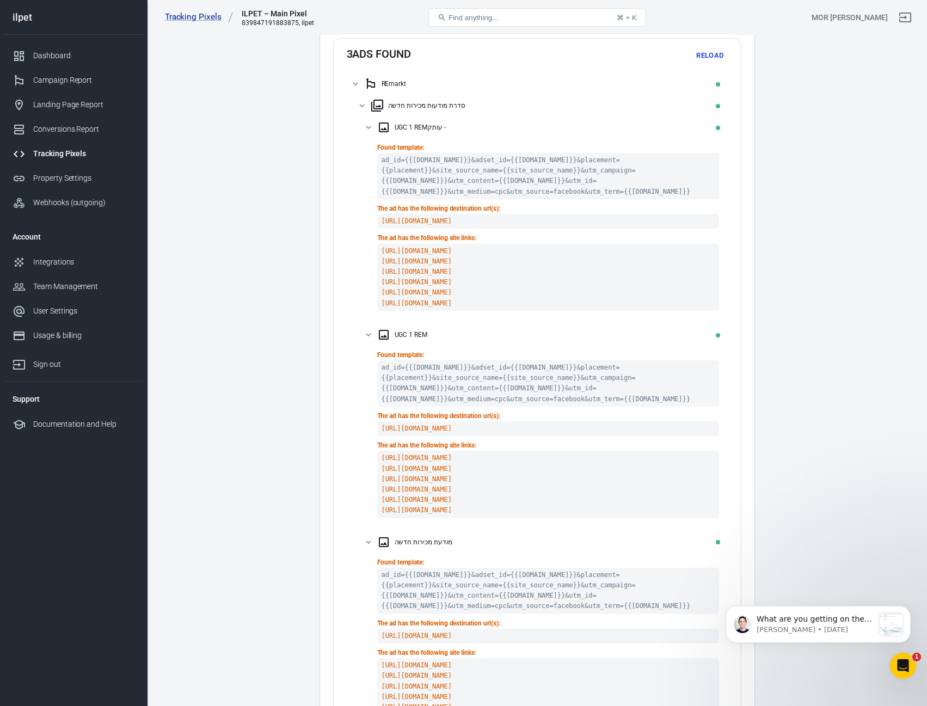
click at [366, 128] on icon at bounding box center [369, 127] width 10 height 10
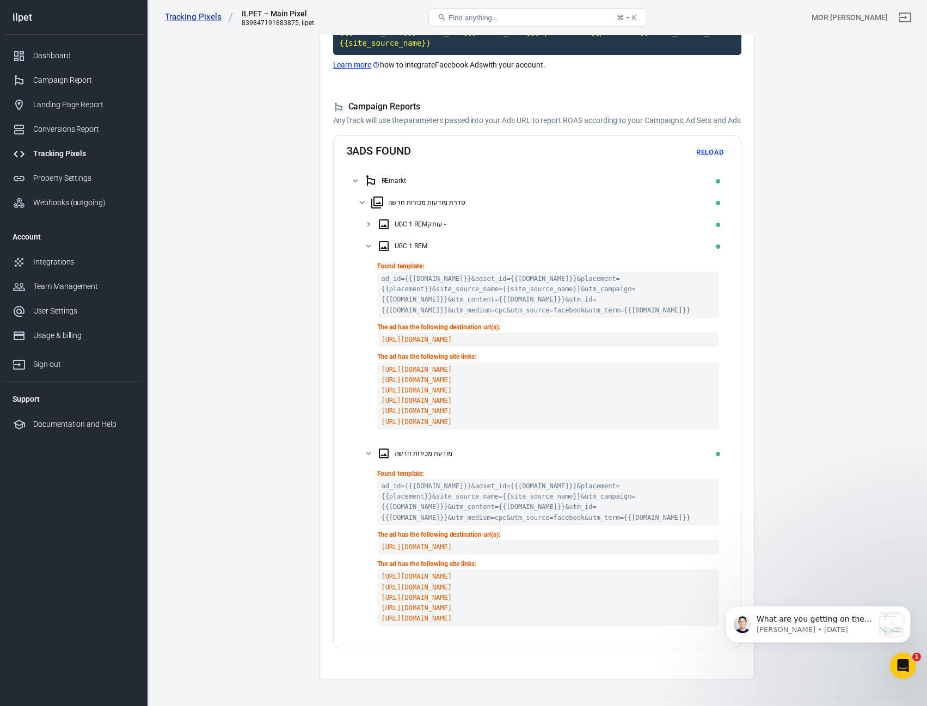
click at [371, 248] on icon at bounding box center [369, 246] width 10 height 10
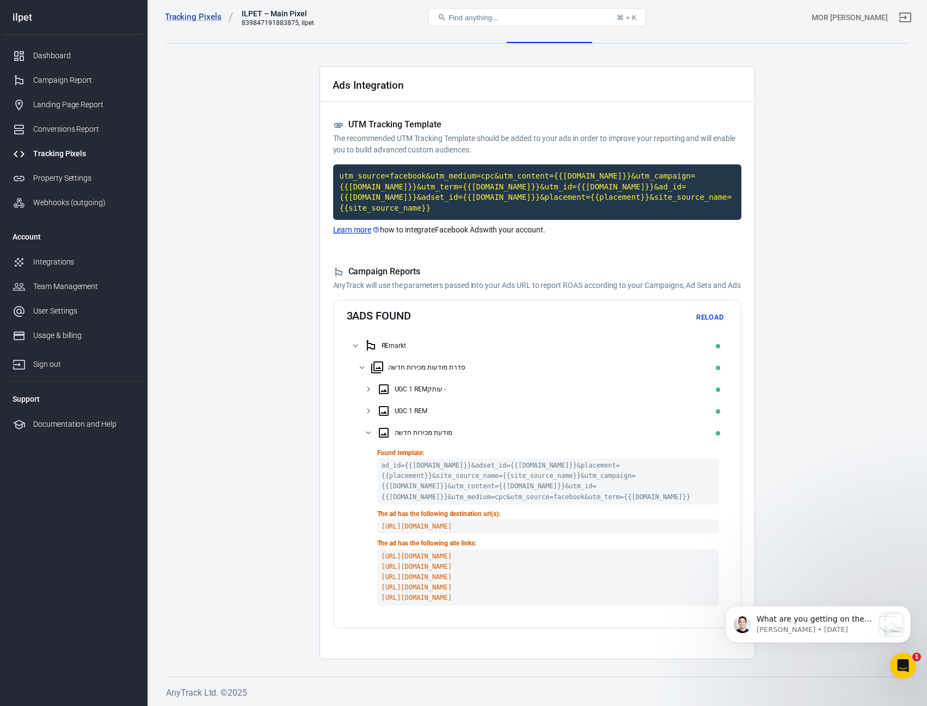
scroll to position [1, 0]
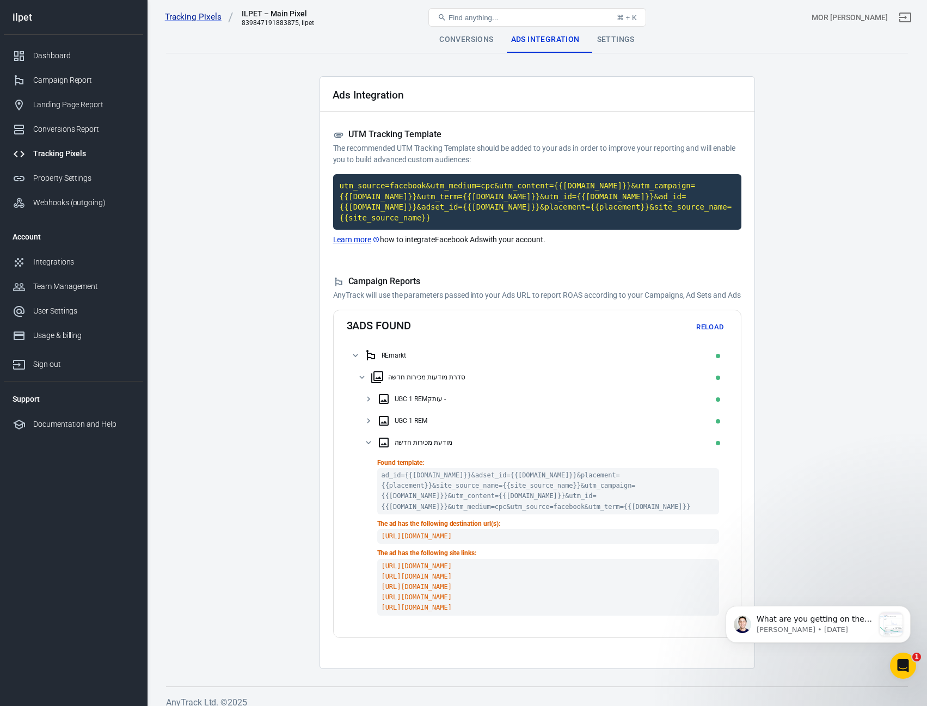
click at [524, 192] on code "utm_source=facebook&utm_medium=cpc&utm_content={{[DOMAIN_NAME]}}&utm_campaign={…" at bounding box center [537, 202] width 408 height 56
